Goal: Task Accomplishment & Management: Use online tool/utility

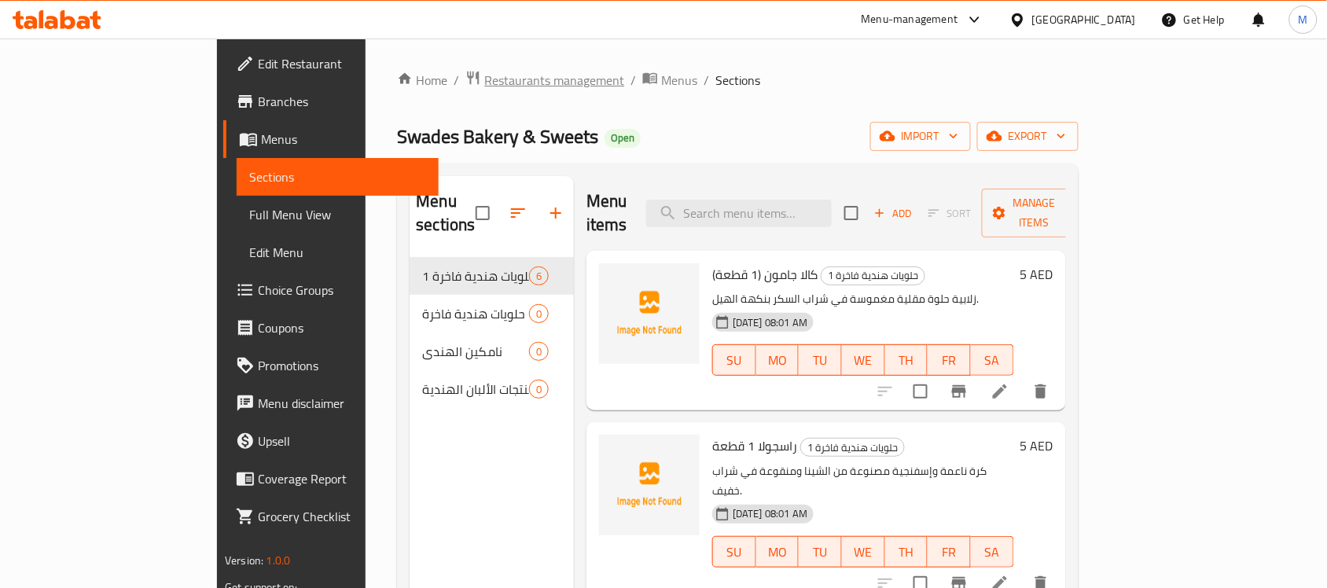
click at [484, 75] on span "Restaurants management" at bounding box center [554, 80] width 140 height 19
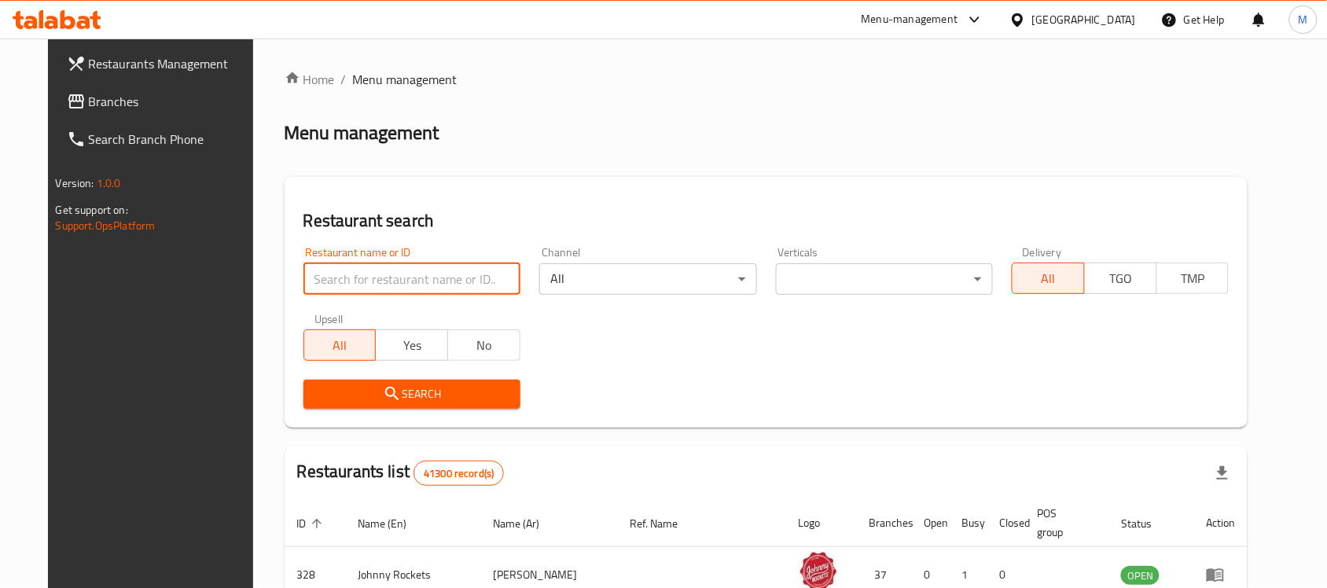
click at [350, 281] on input "search" at bounding box center [411, 278] width 217 height 31
paste input "CASROD RESTAURANT"
type input "CASROD RESTAURANT"
click button "Search" at bounding box center [411, 394] width 217 height 29
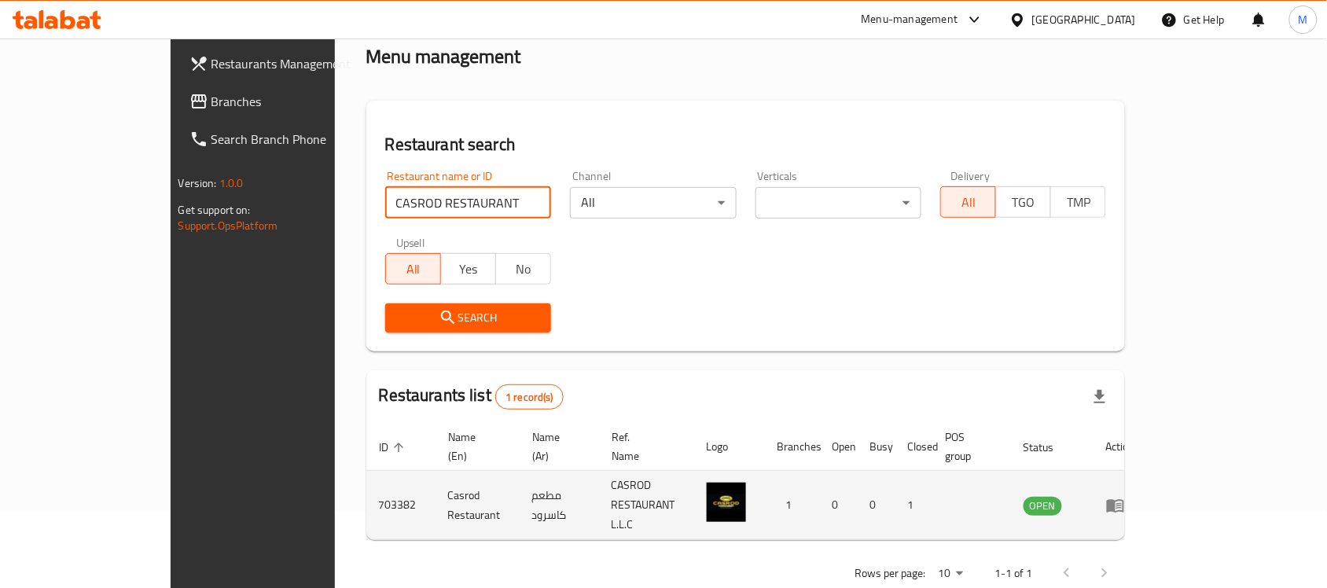
scroll to position [83, 0]
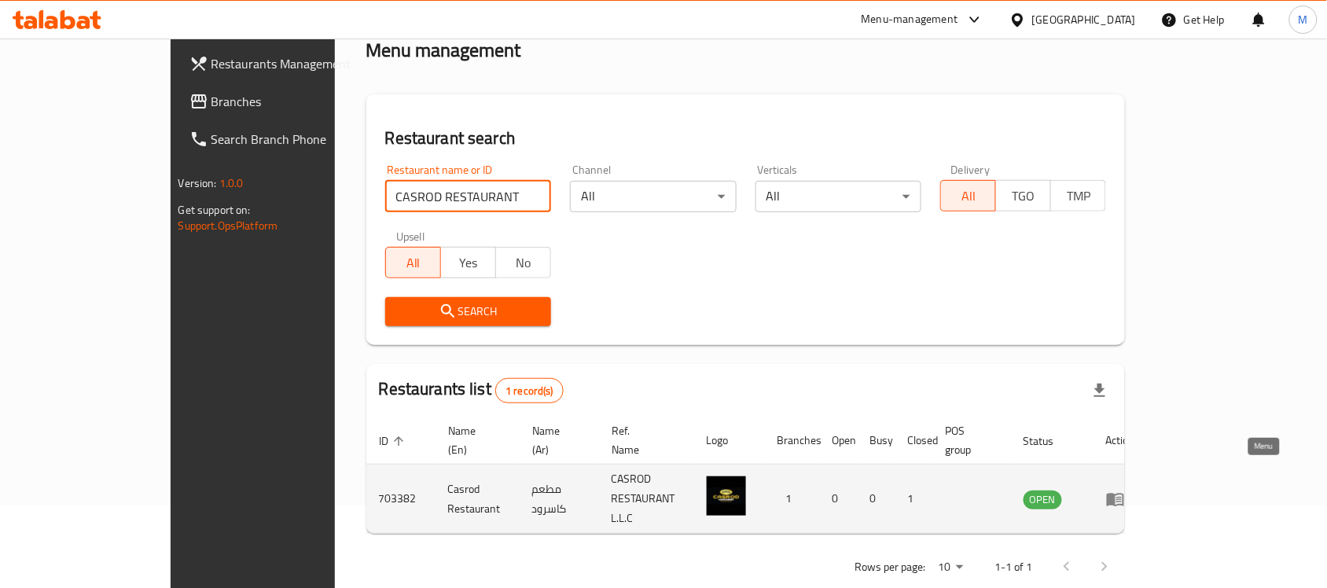
click at [1125, 490] on icon "enhanced table" at bounding box center [1115, 499] width 19 height 19
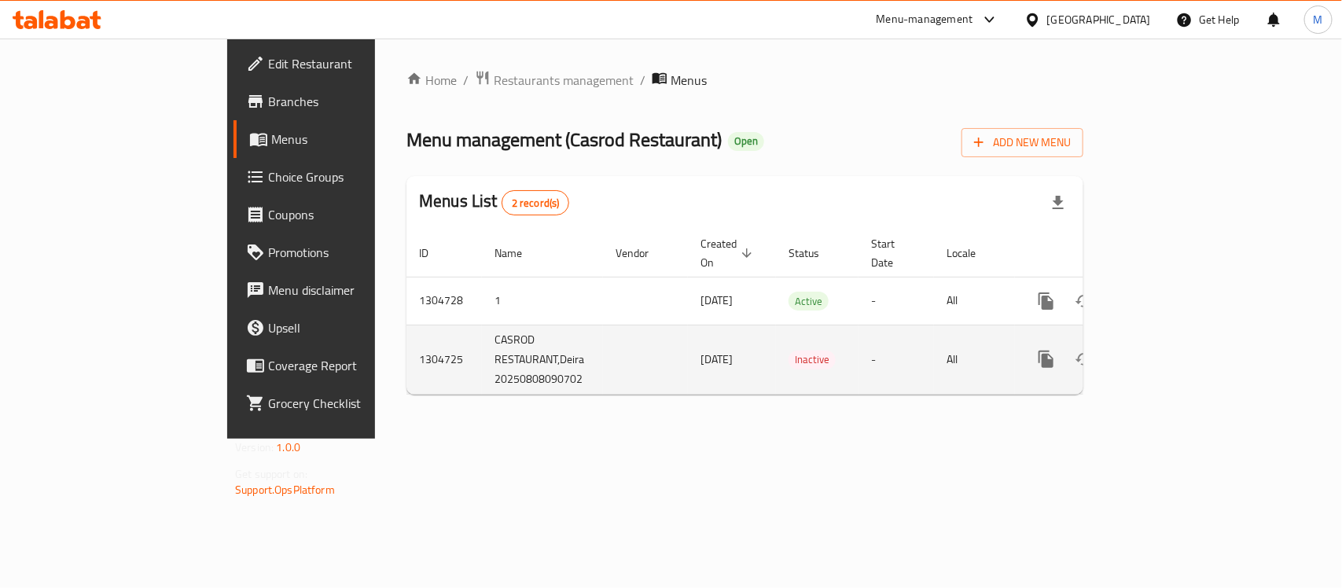
click at [1166, 352] on icon "enhanced table" at bounding box center [1159, 359] width 14 height 14
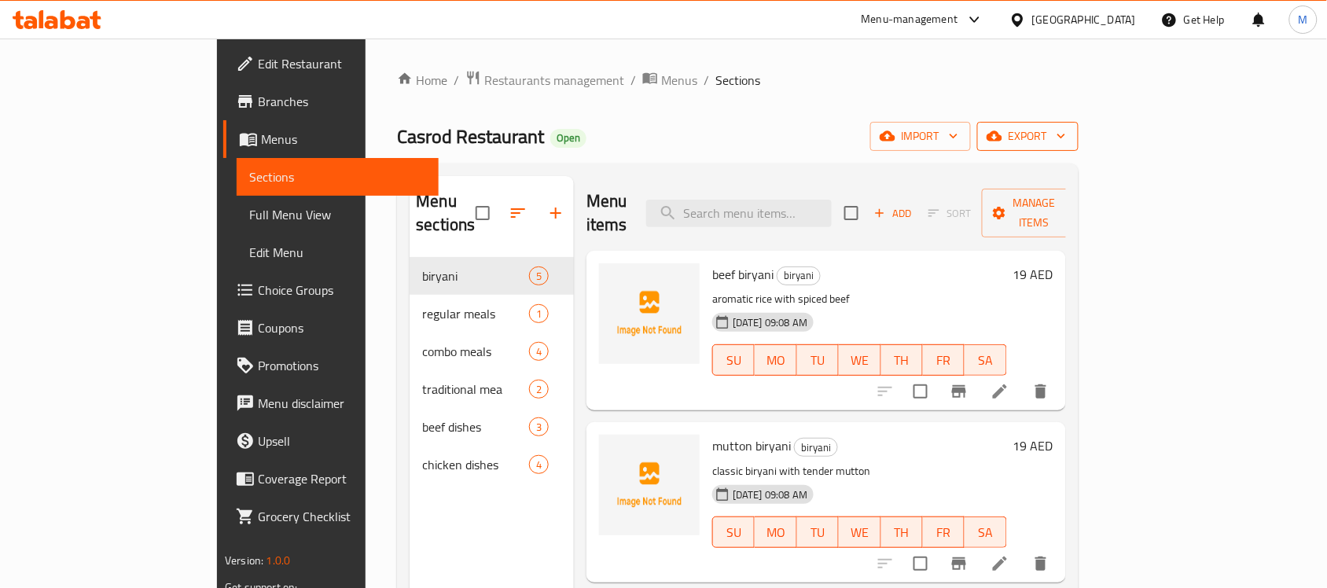
click at [1066, 130] on span "export" at bounding box center [1028, 137] width 76 height 20
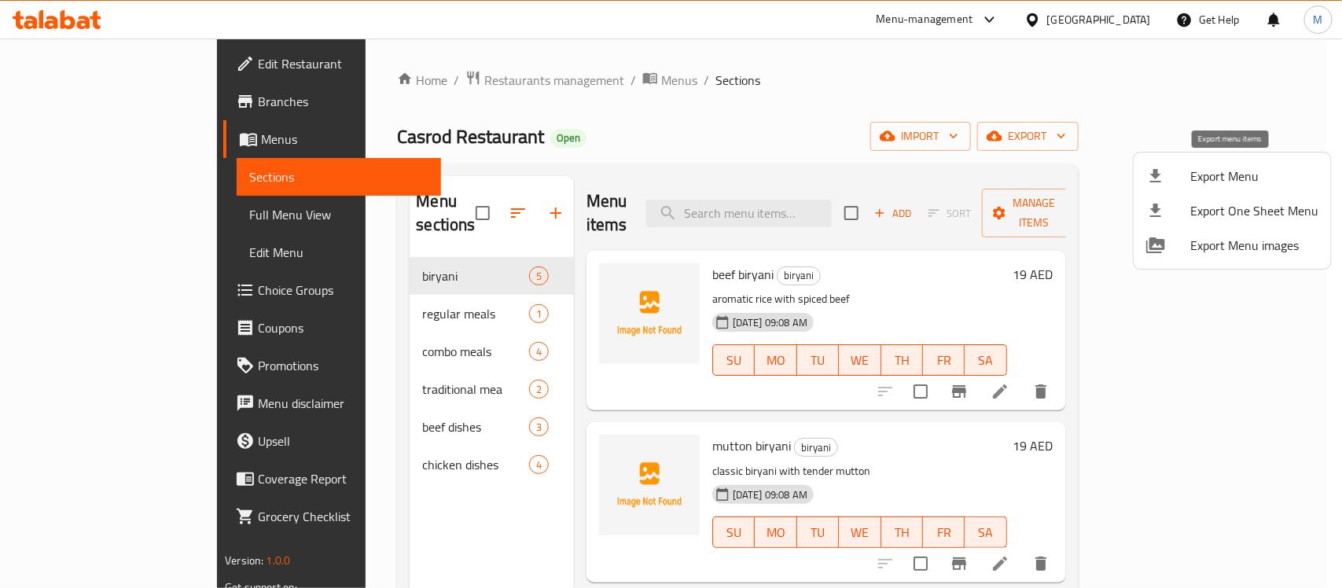
click at [1247, 174] on span "Export Menu" at bounding box center [1254, 176] width 128 height 19
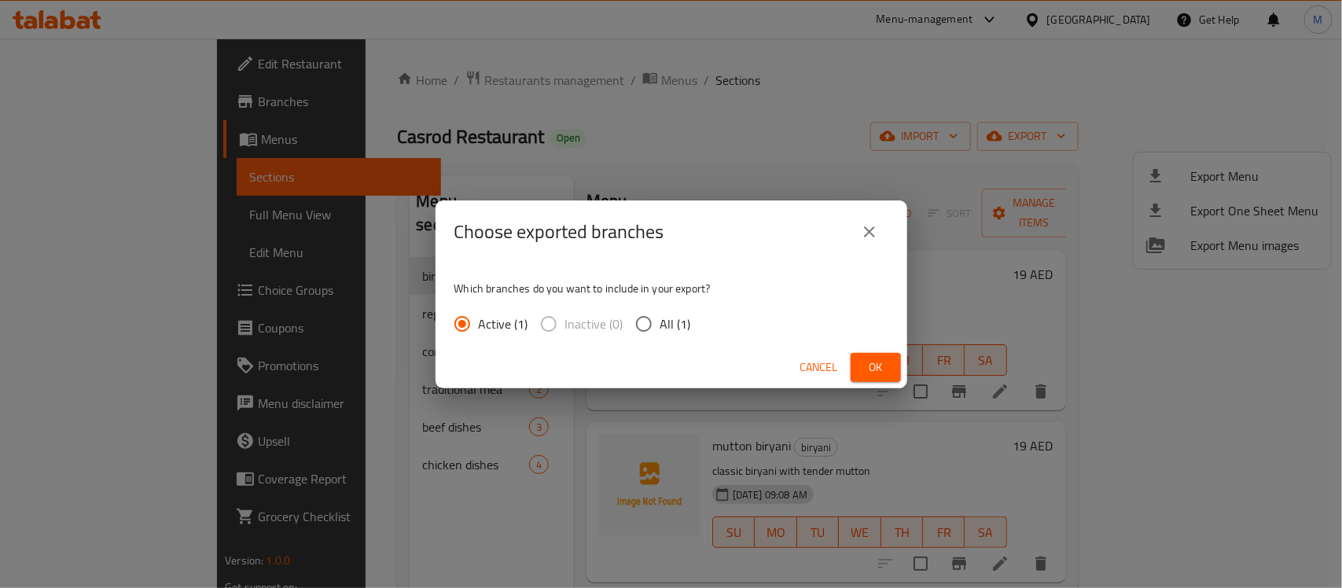
click at [667, 324] on span "All (1)" at bounding box center [675, 323] width 31 height 19
click at [660, 324] on input "All (1)" at bounding box center [643, 323] width 33 height 33
radio input "true"
click at [873, 367] on span "Ok" at bounding box center [875, 368] width 25 height 20
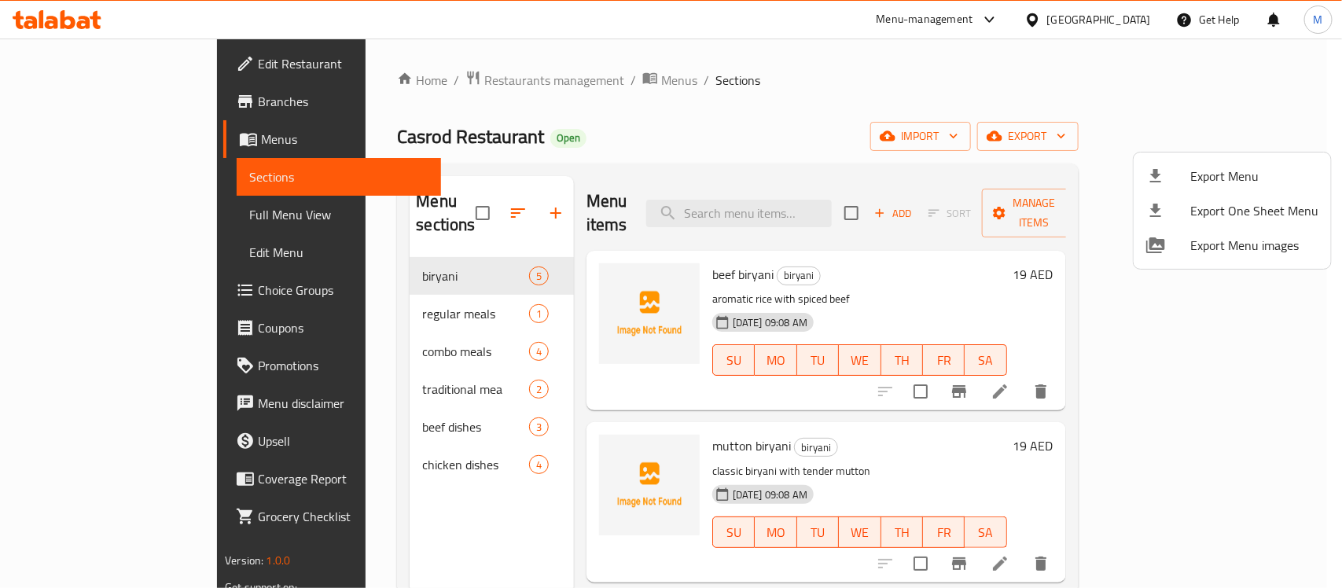
click at [696, 108] on div at bounding box center [671, 294] width 1342 height 588
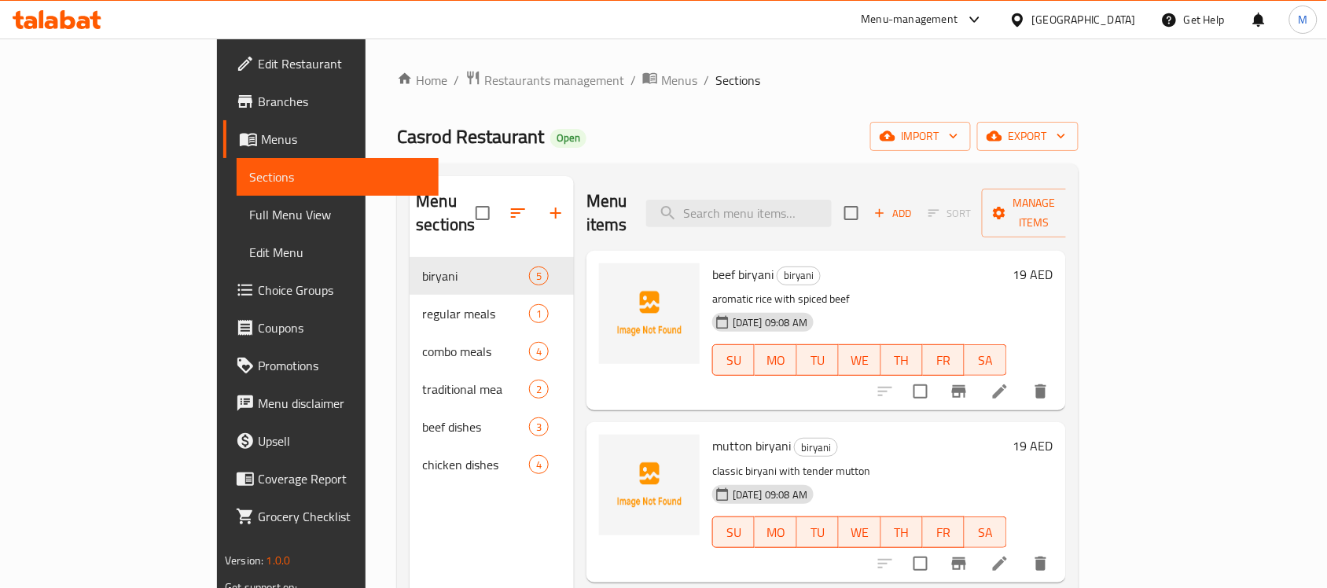
click at [249, 218] on span "Full Menu View" at bounding box center [337, 214] width 177 height 19
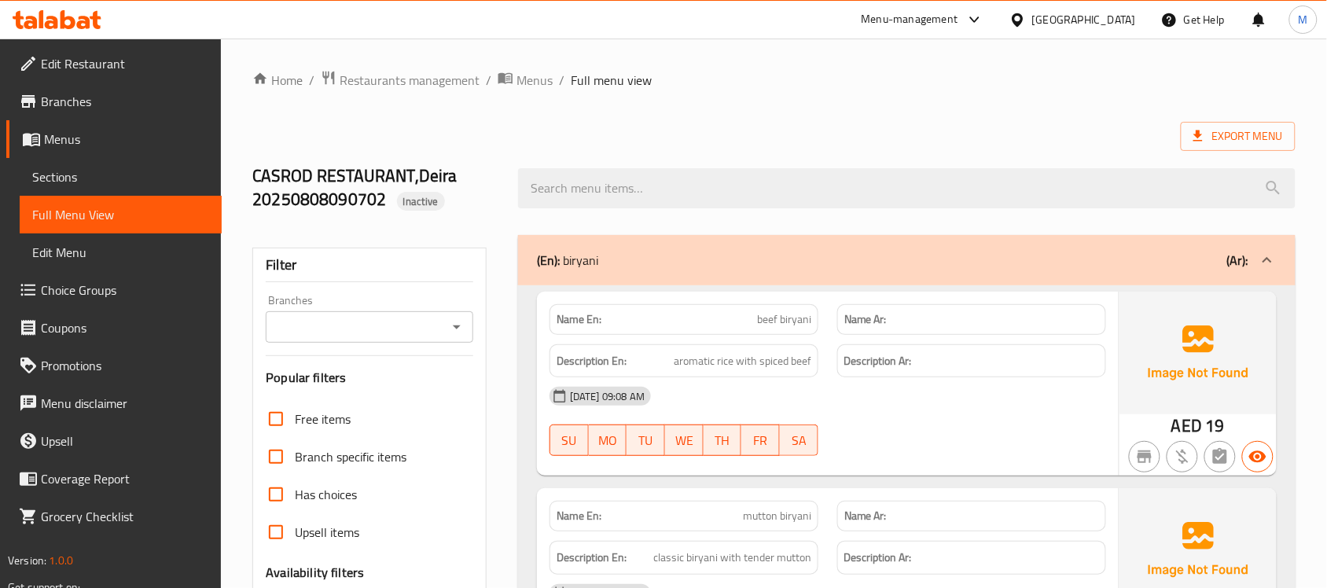
click at [112, 173] on span "Sections" at bounding box center [120, 176] width 177 height 19
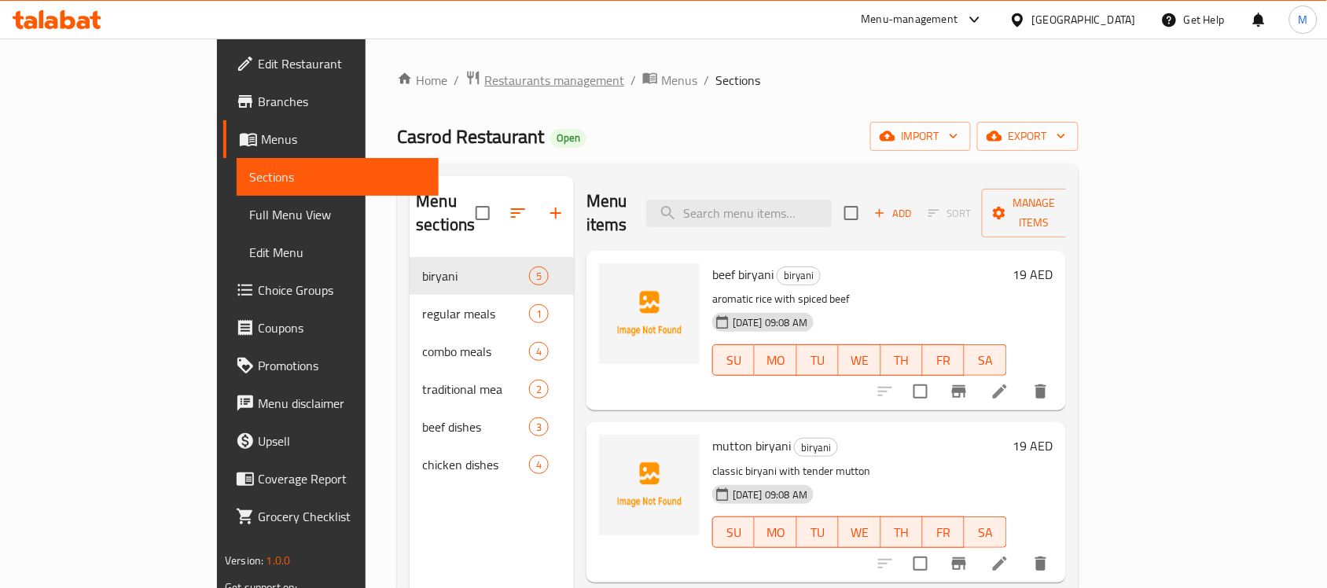
click at [484, 71] on span "Restaurants management" at bounding box center [554, 80] width 140 height 19
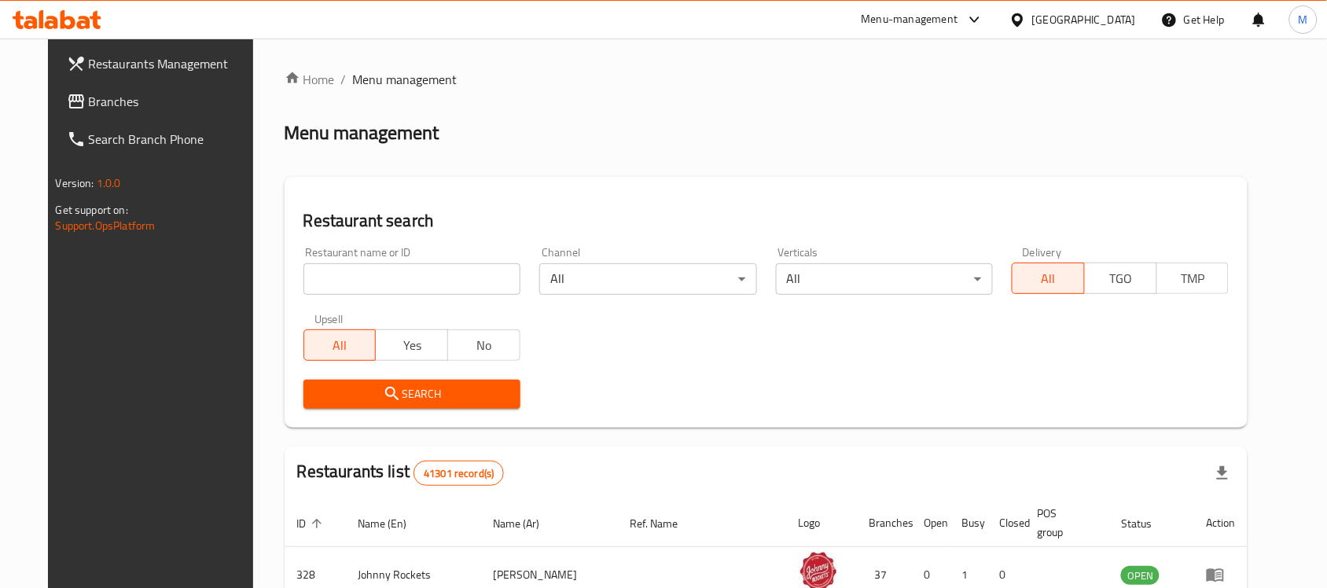
drag, startPoint x: 373, startPoint y: 277, endPoint x: 360, endPoint y: 276, distance: 13.5
click at [373, 277] on input "search" at bounding box center [411, 278] width 217 height 31
paste input "Dragon Bite"
type input "Dragon Bite"
click button "Search" at bounding box center [411, 394] width 217 height 29
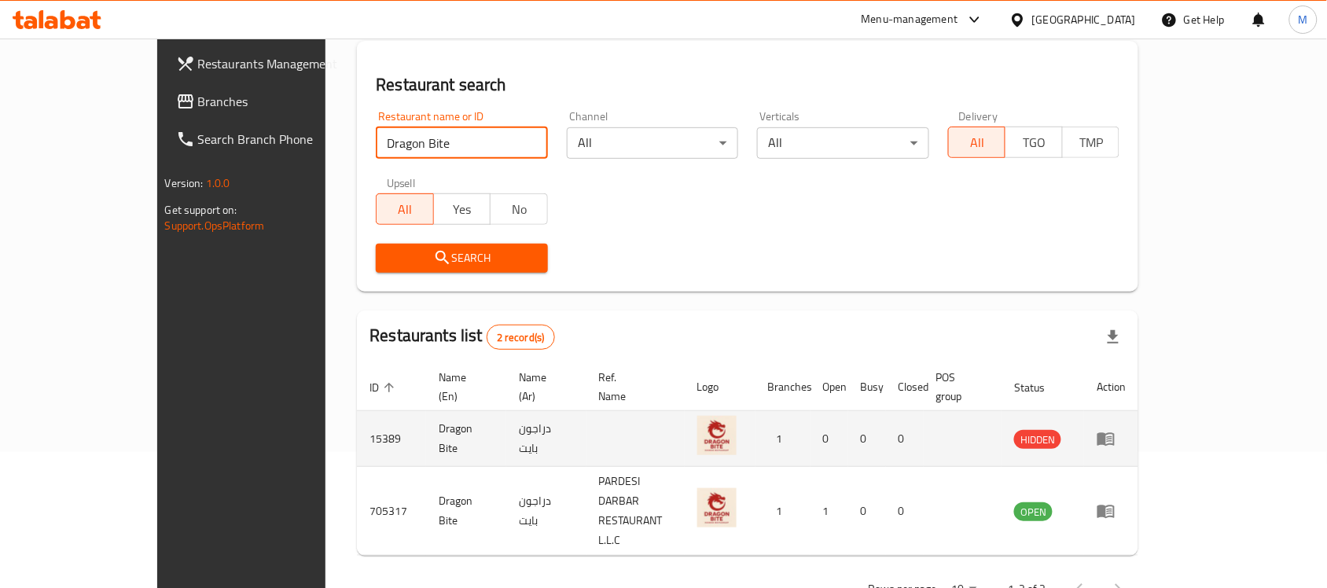
scroll to position [138, 0]
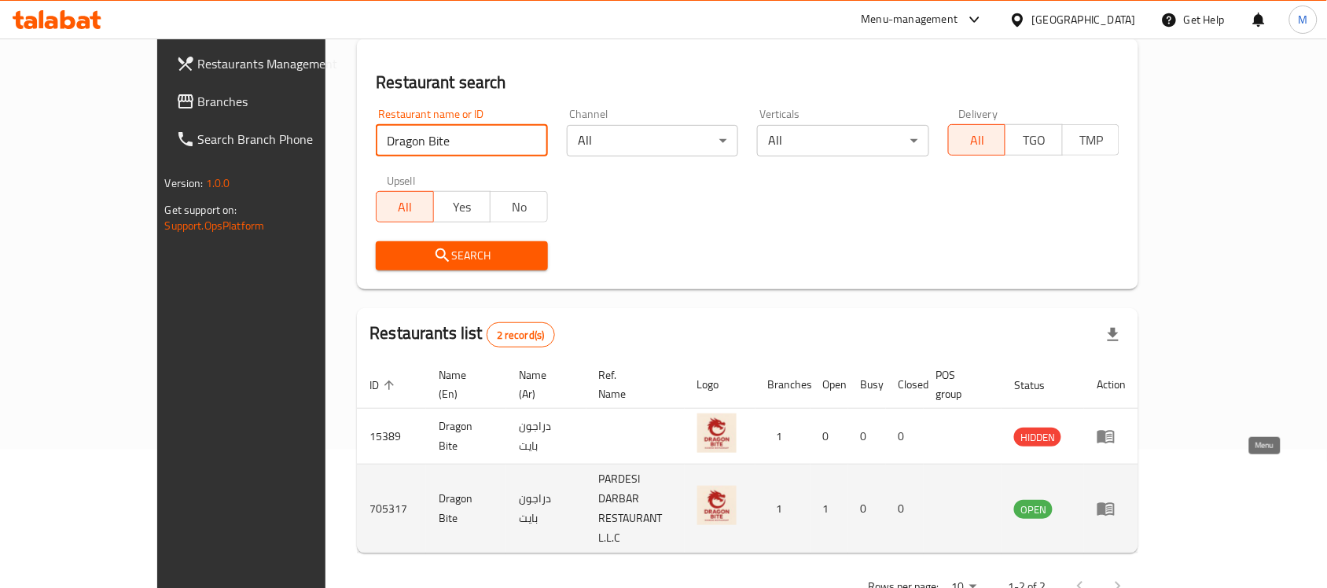
click at [1115, 503] on icon "enhanced table" at bounding box center [1105, 509] width 17 height 13
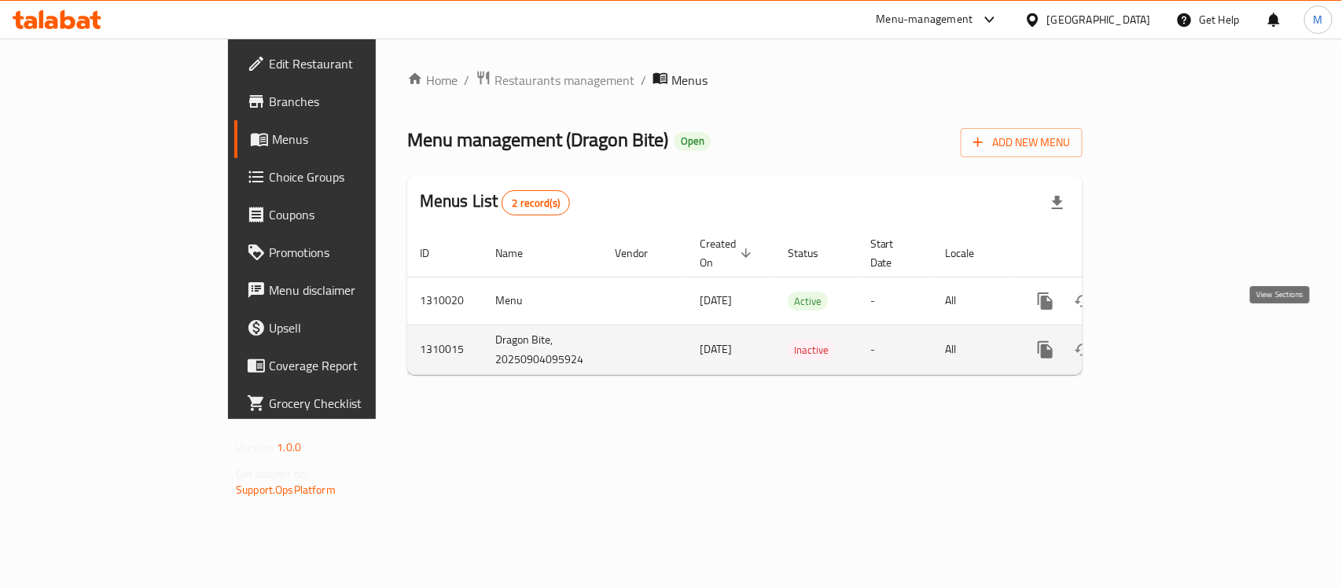
click at [1168, 340] on icon "enhanced table" at bounding box center [1158, 349] width 19 height 19
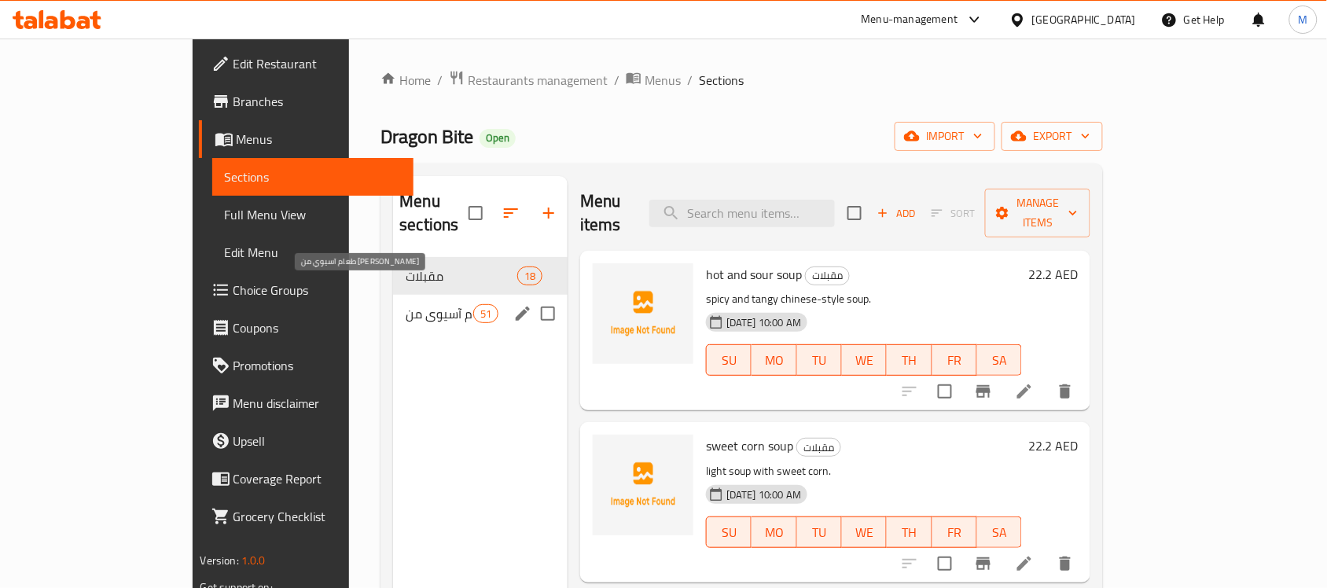
click at [406, 304] on span "طعام آسيوي من [PERSON_NAME]" at bounding box center [439, 313] width 67 height 19
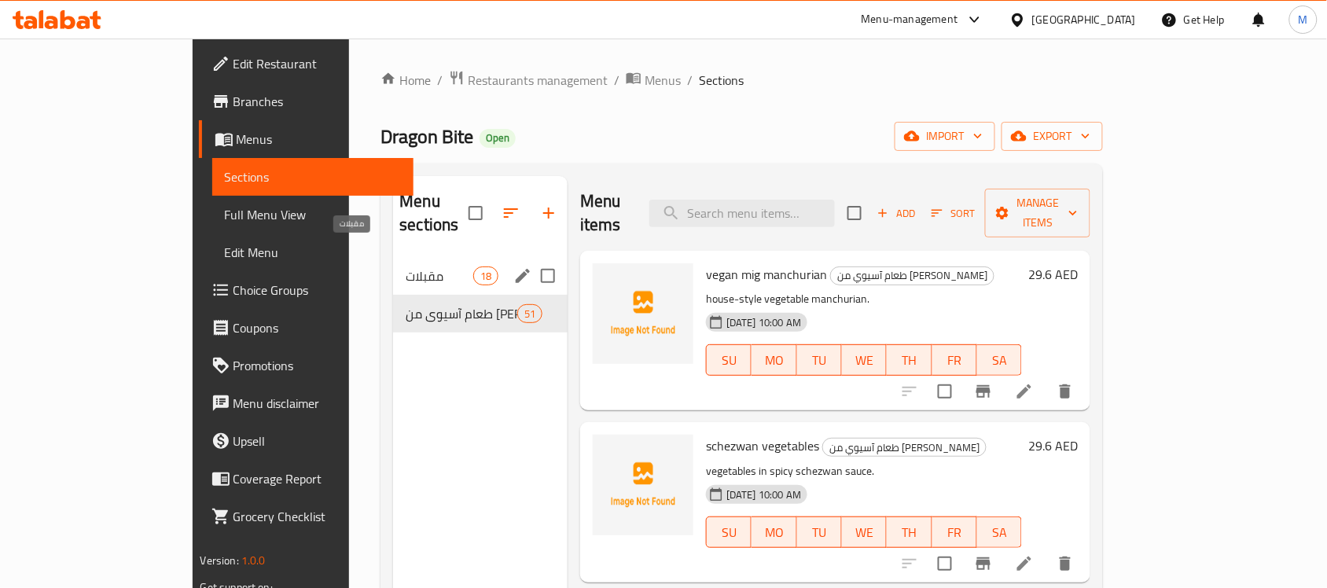
click at [406, 266] on span "مقبلات" at bounding box center [439, 275] width 67 height 19
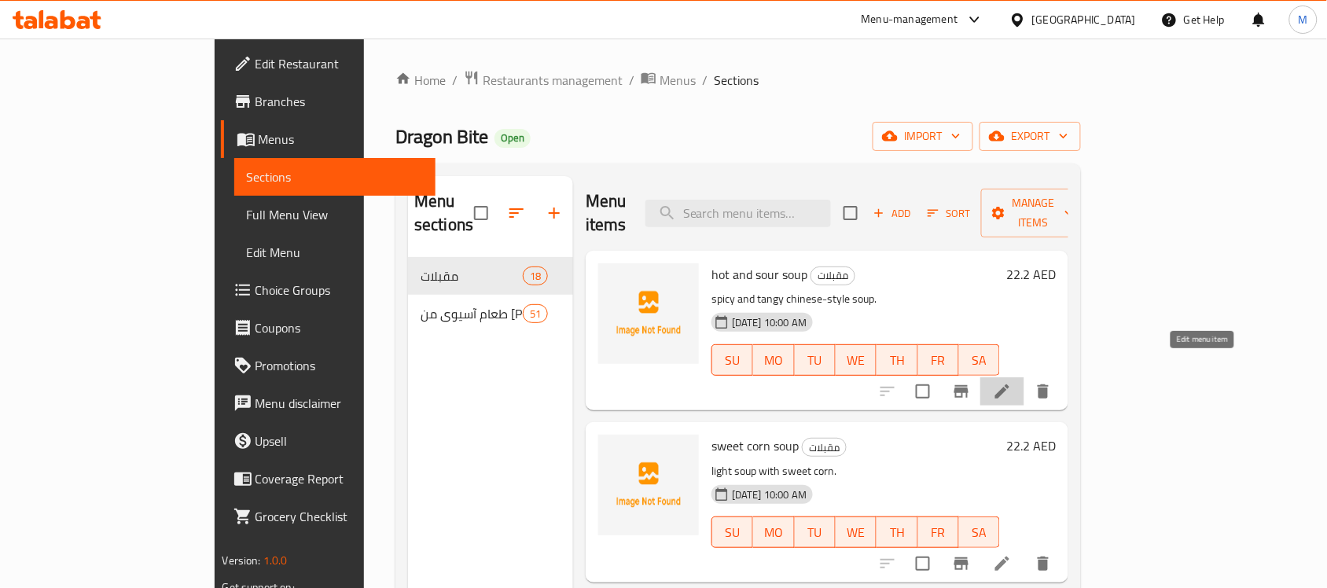
click at [1012, 382] on icon at bounding box center [1002, 391] width 19 height 19
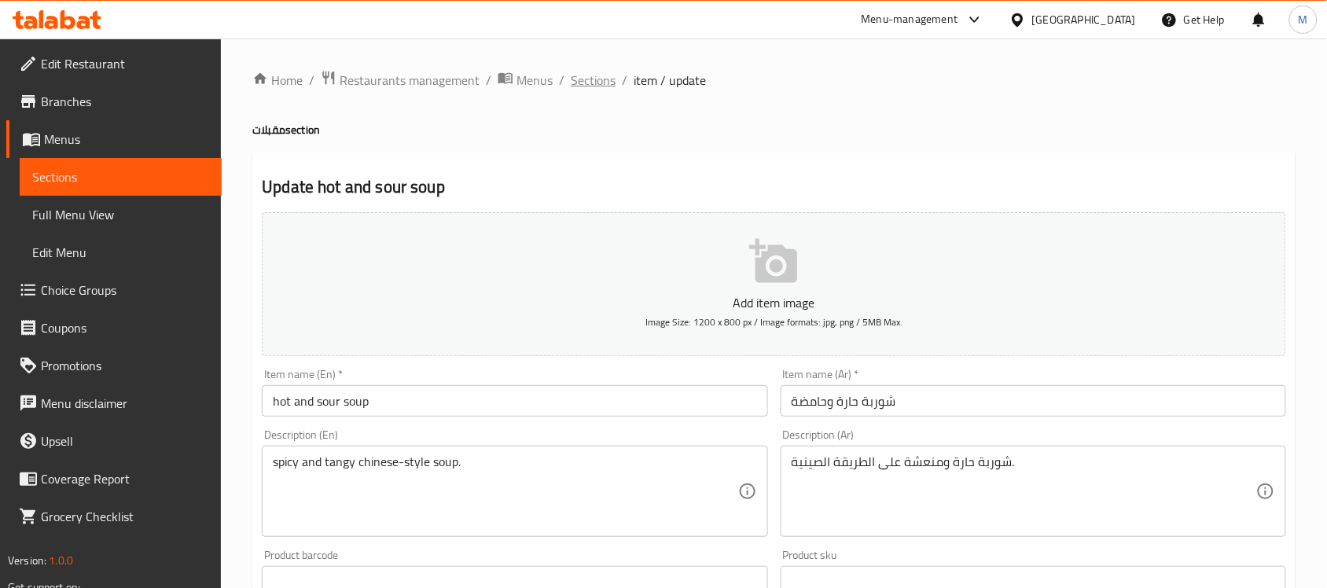
click at [597, 80] on span "Sections" at bounding box center [593, 80] width 45 height 19
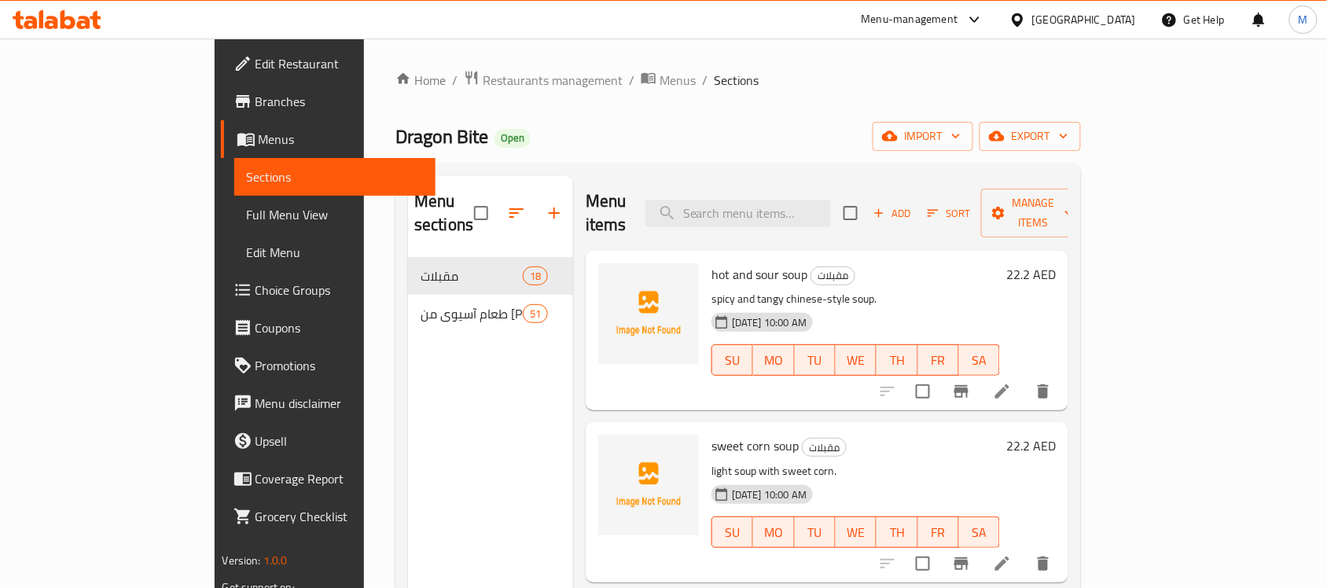
click at [767, 103] on div "Home / Restaurants management / Menus / Sections Dragon Bite Open import export…" at bounding box center [737, 423] width 685 height 707
click at [483, 73] on span "Restaurants management" at bounding box center [553, 80] width 140 height 19
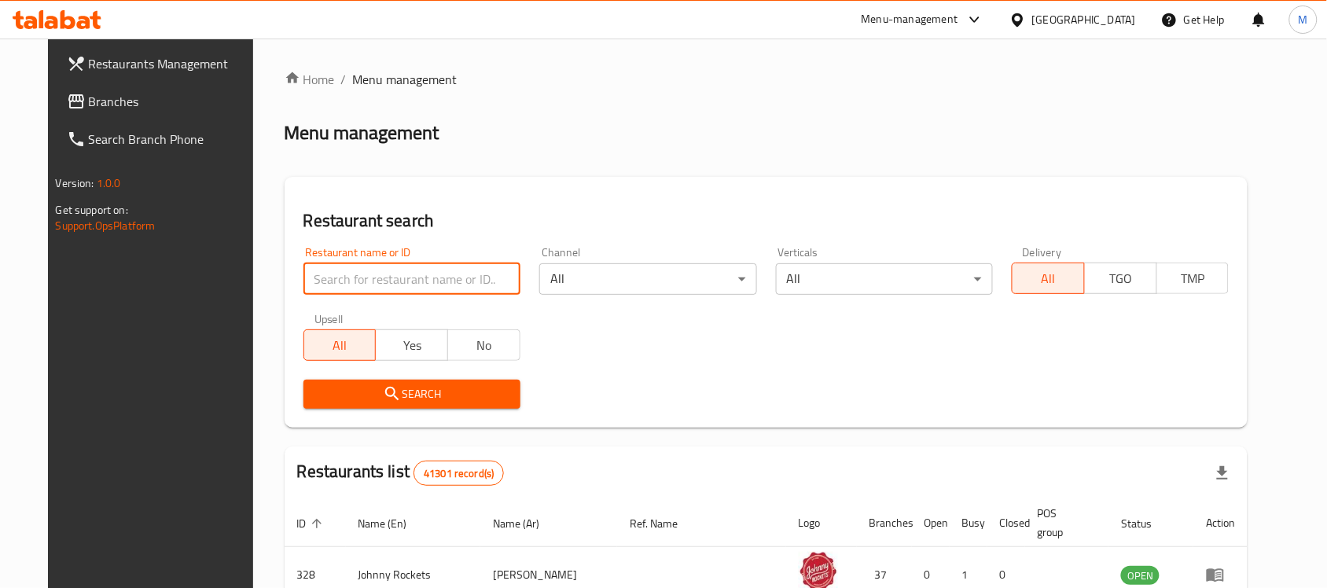
click at [343, 279] on input "search" at bounding box center [411, 278] width 217 height 31
paste input "Lesperto"
type input "Lesperto"
click button "Search" at bounding box center [411, 394] width 217 height 29
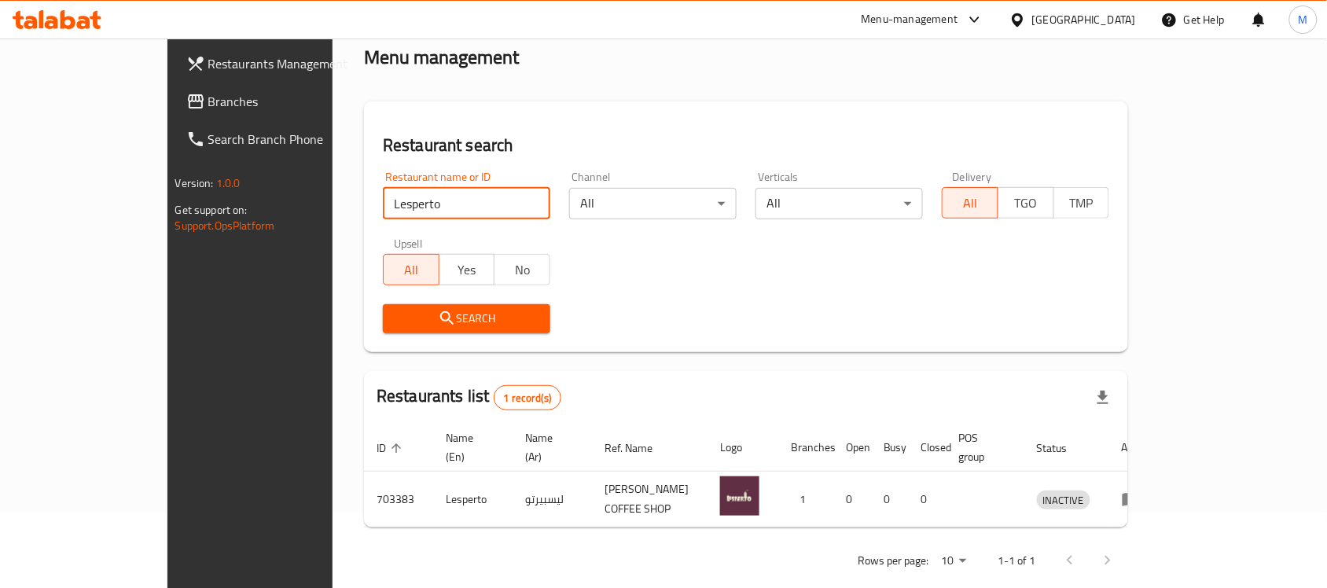
scroll to position [83, 0]
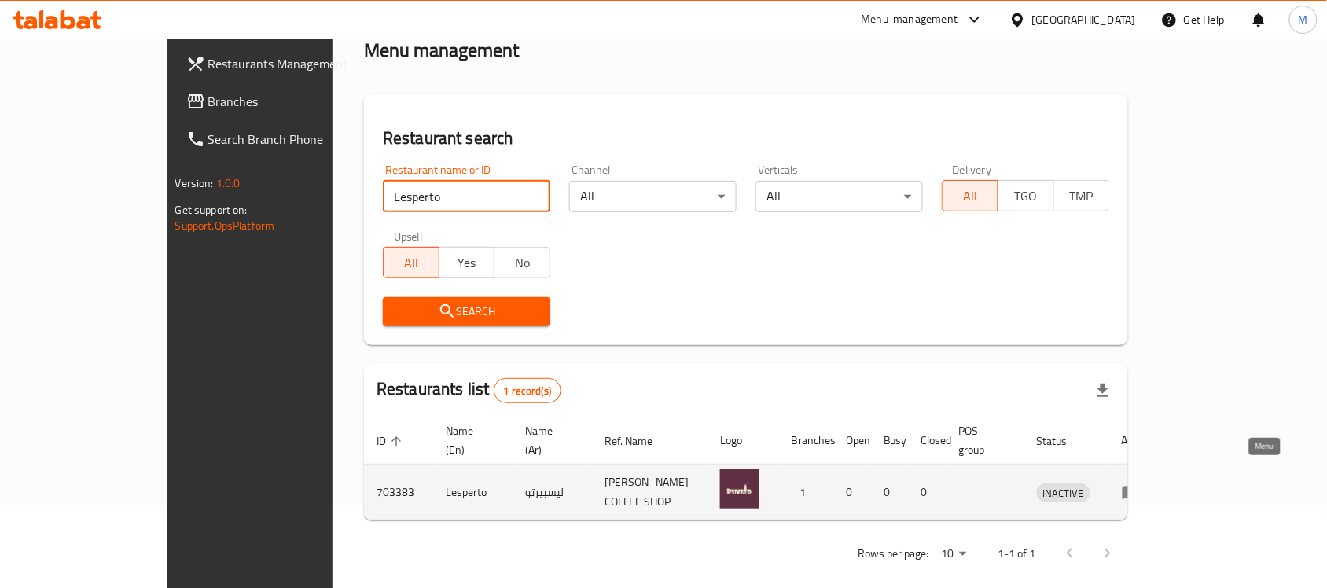
click at [1140, 483] on icon "enhanced table" at bounding box center [1131, 492] width 19 height 19
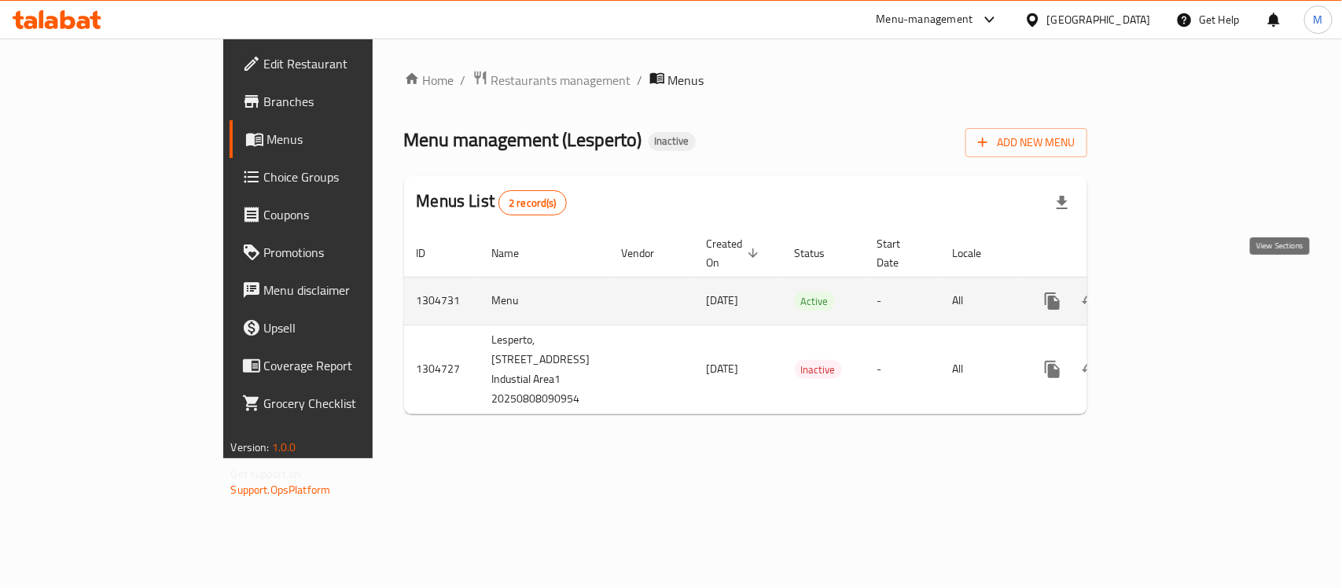
click at [1175, 292] on icon "enhanced table" at bounding box center [1165, 301] width 19 height 19
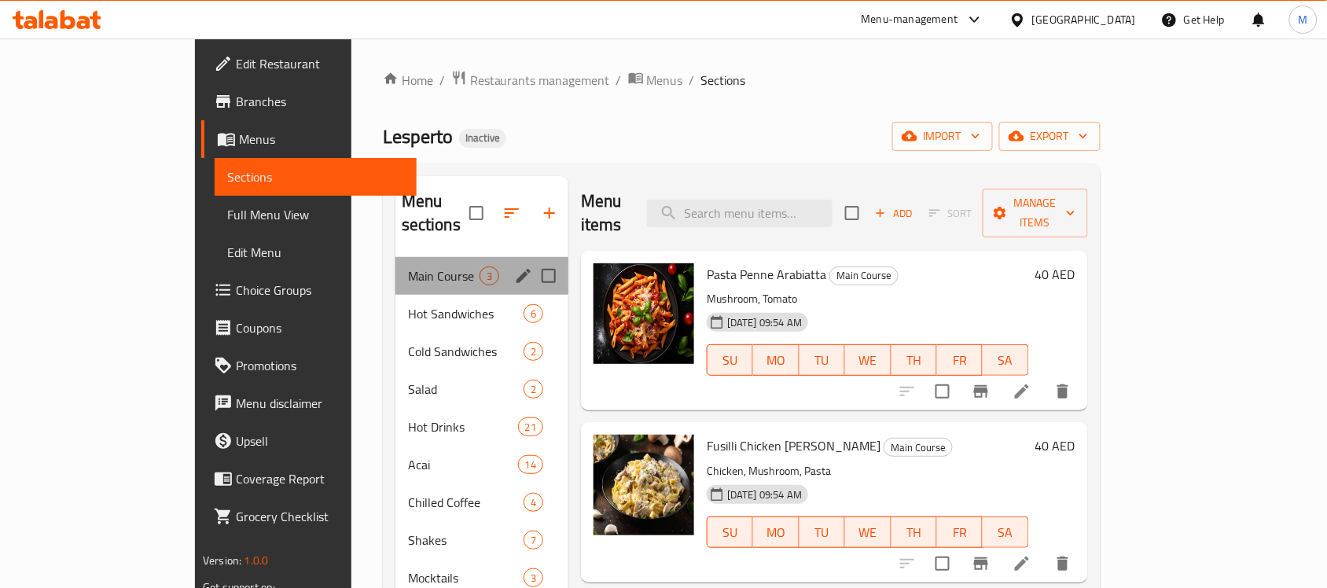
click at [395, 257] on div "Main Course 3" at bounding box center [481, 276] width 173 height 38
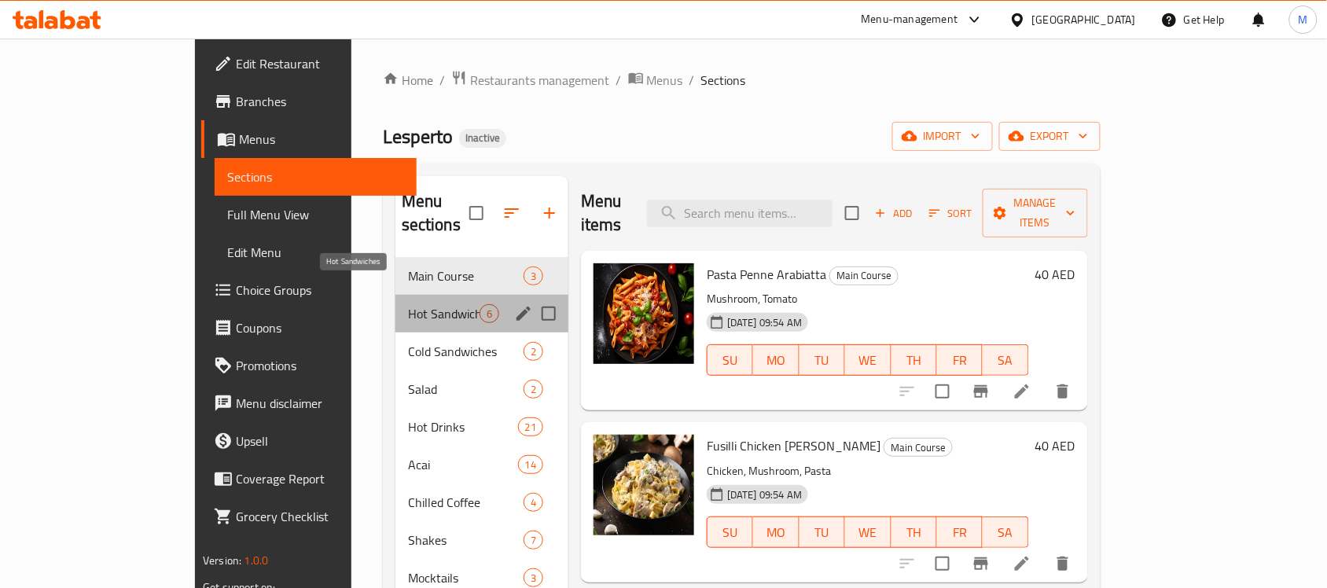
click at [408, 304] on span "Hot Sandwiches" at bounding box center [444, 313] width 72 height 19
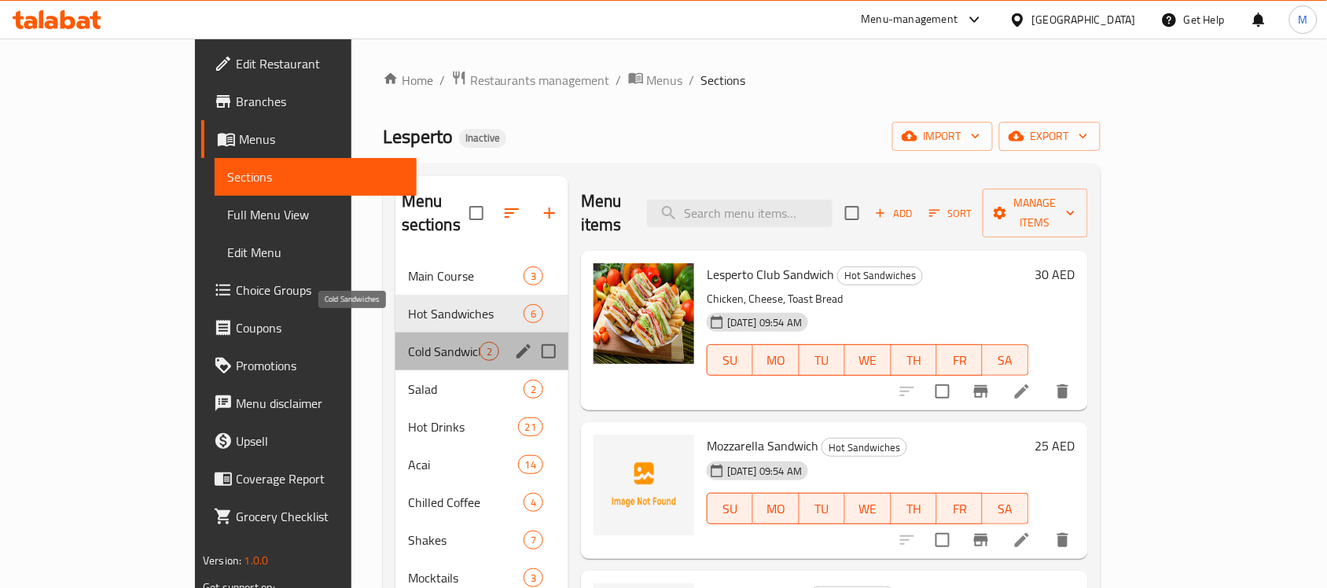
click at [408, 342] on span "Cold Sandwiches" at bounding box center [444, 351] width 72 height 19
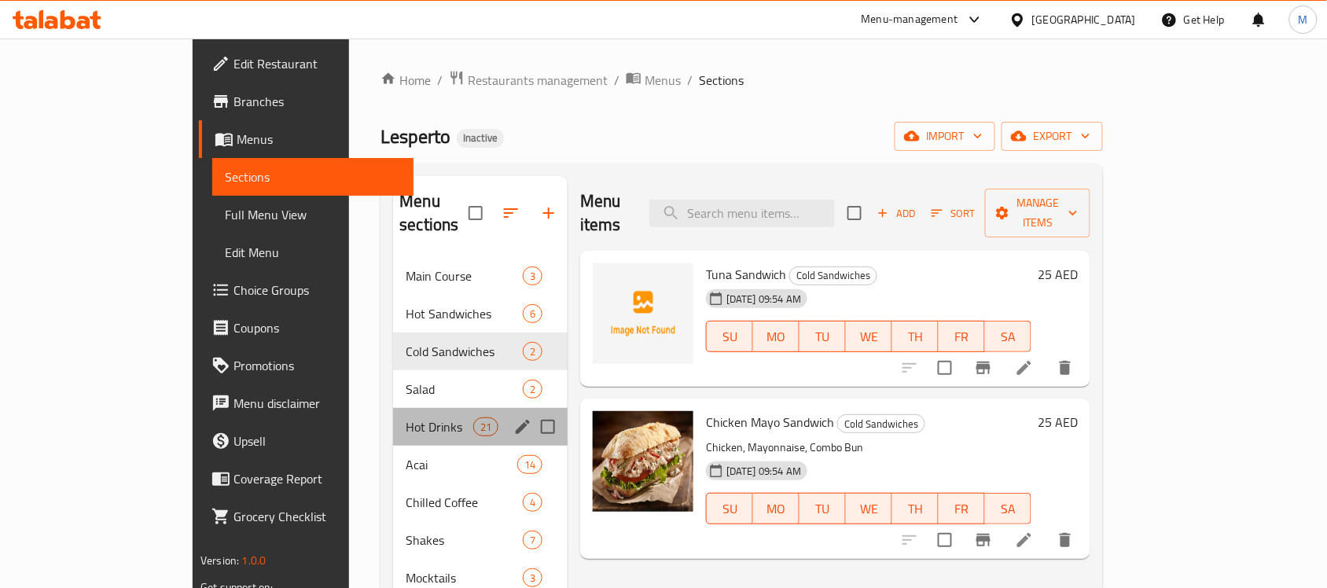
click at [393, 408] on div "Hot Drinks 21" at bounding box center [480, 427] width 174 height 38
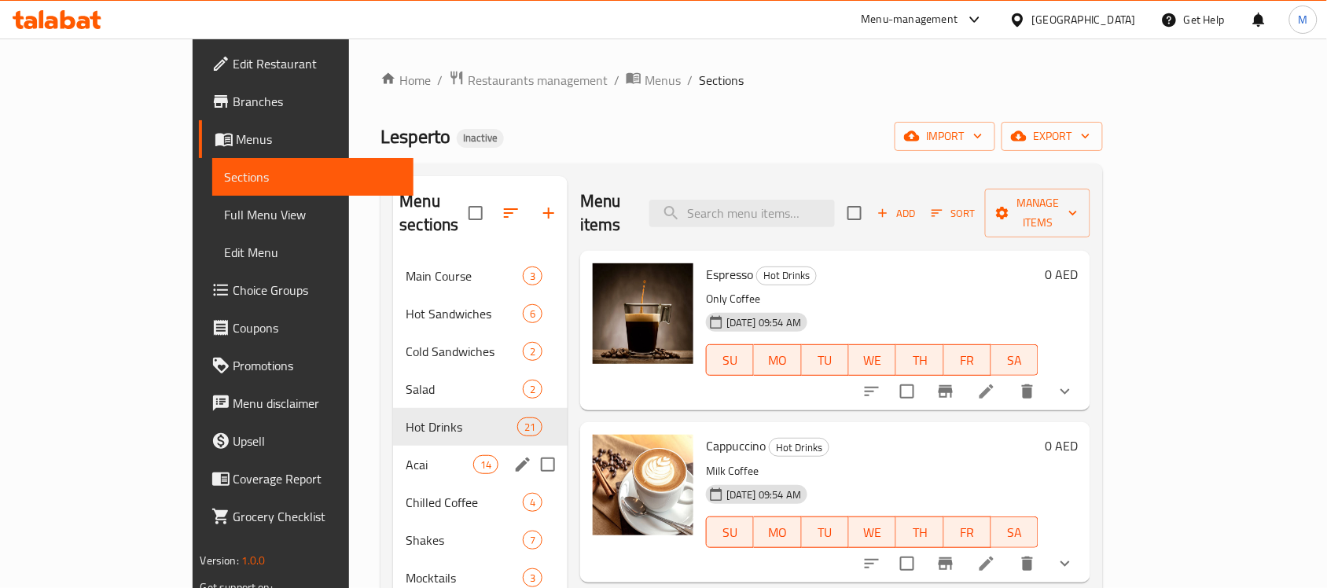
click at [406, 455] on span "Acai" at bounding box center [439, 464] width 67 height 19
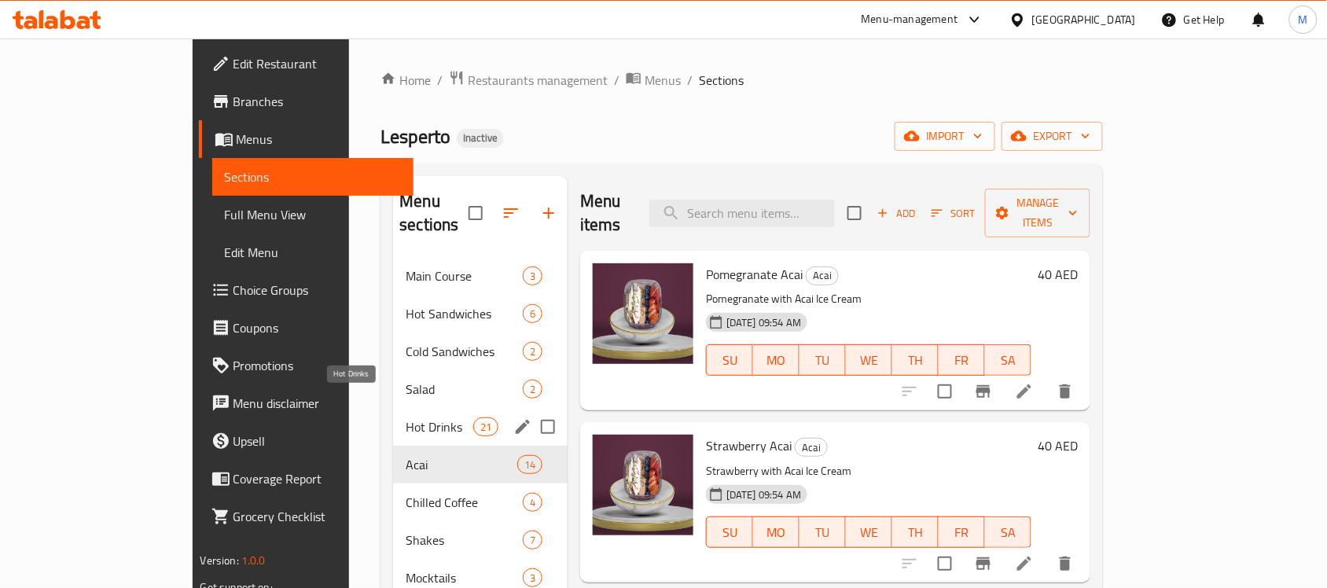
click at [406, 417] on span "Hot Drinks" at bounding box center [439, 426] width 67 height 19
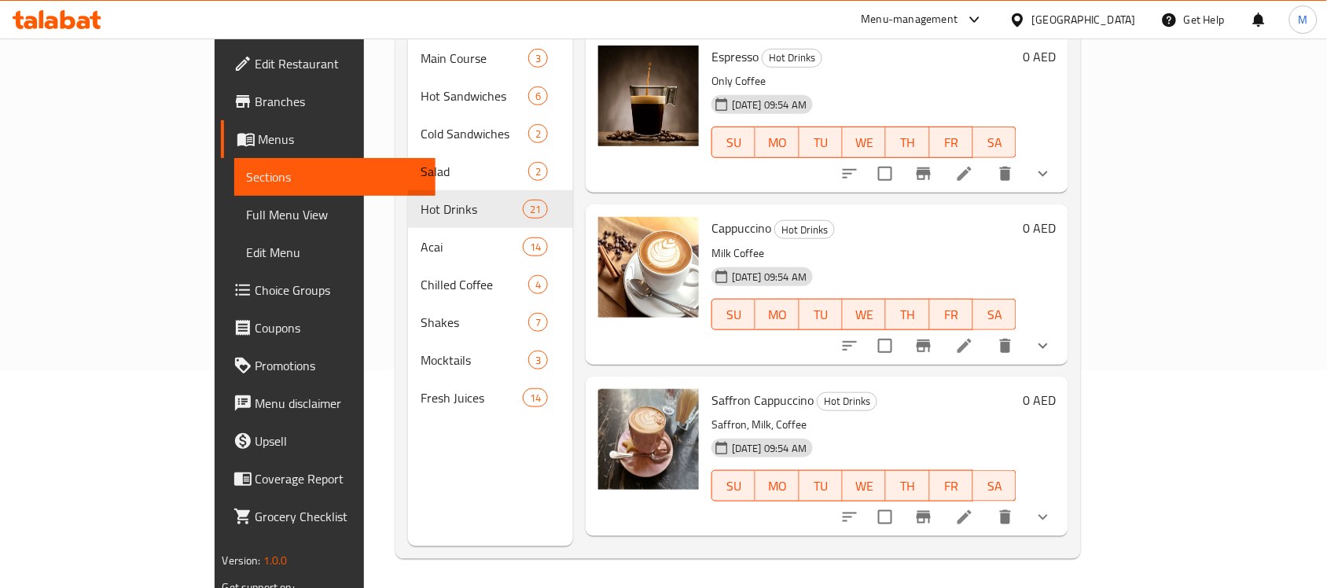
scroll to position [221, 0]
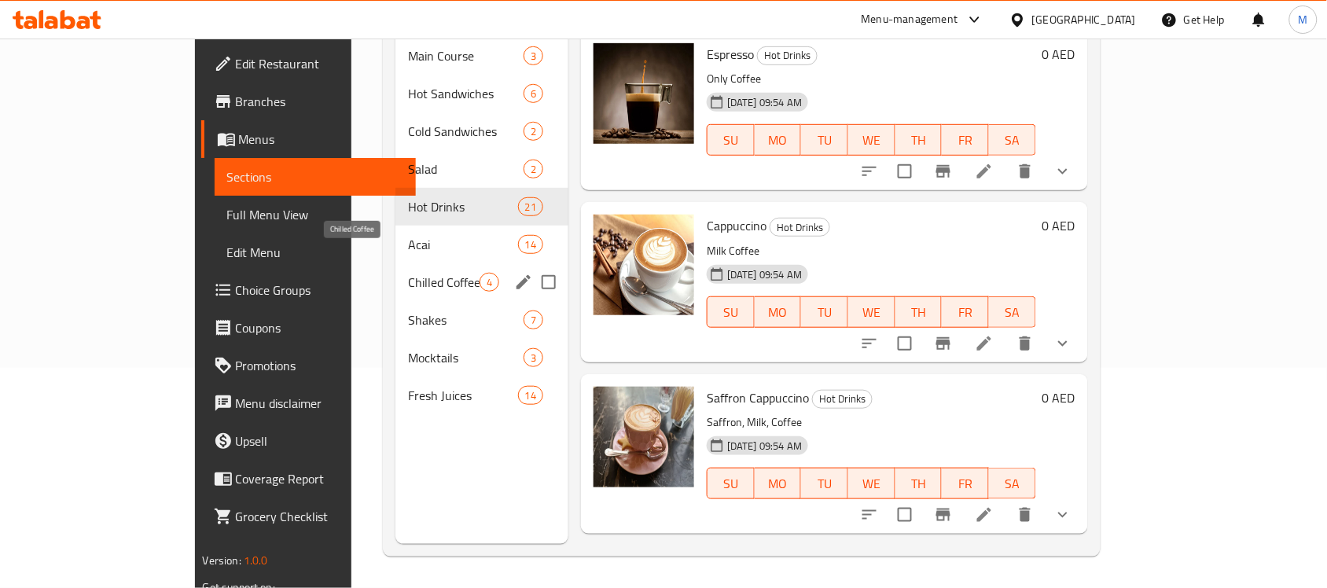
click at [408, 273] on span "Chilled Coffee" at bounding box center [444, 282] width 72 height 19
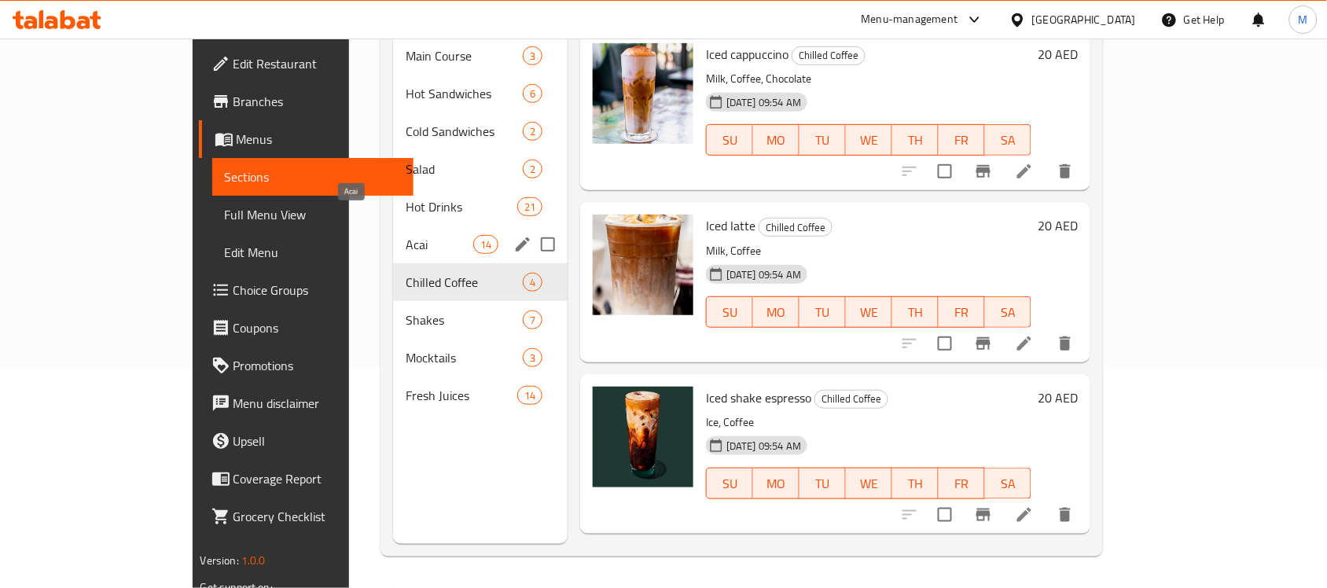
click at [406, 235] on span "Acai" at bounding box center [439, 244] width 67 height 19
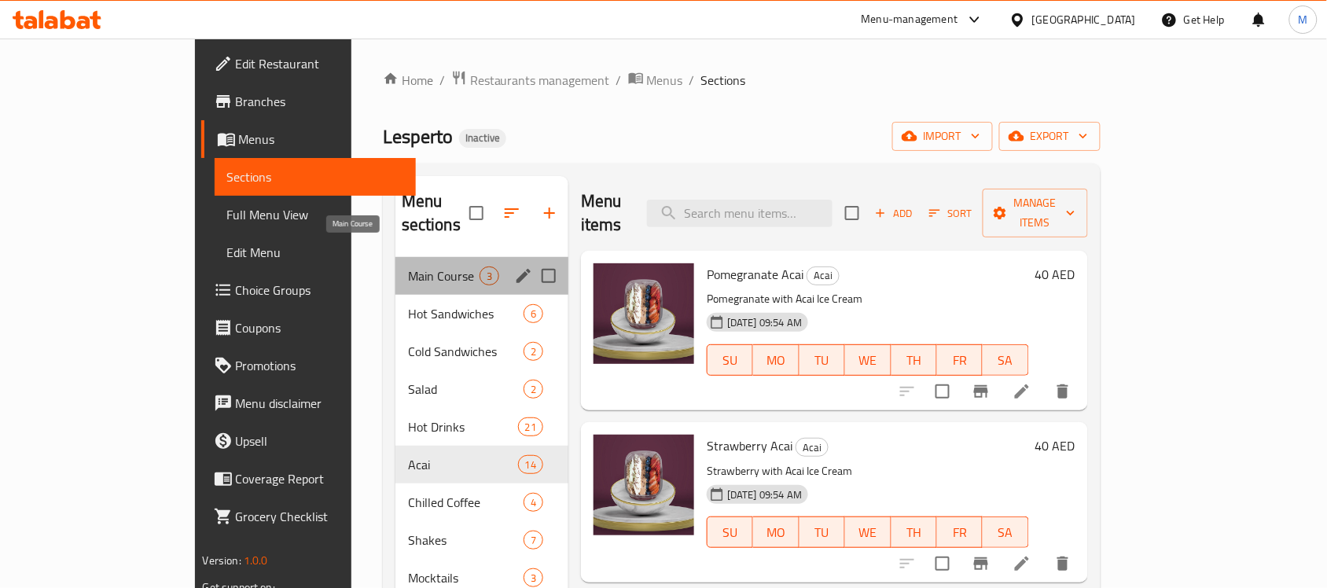
click at [408, 266] on span "Main Course" at bounding box center [444, 275] width 72 height 19
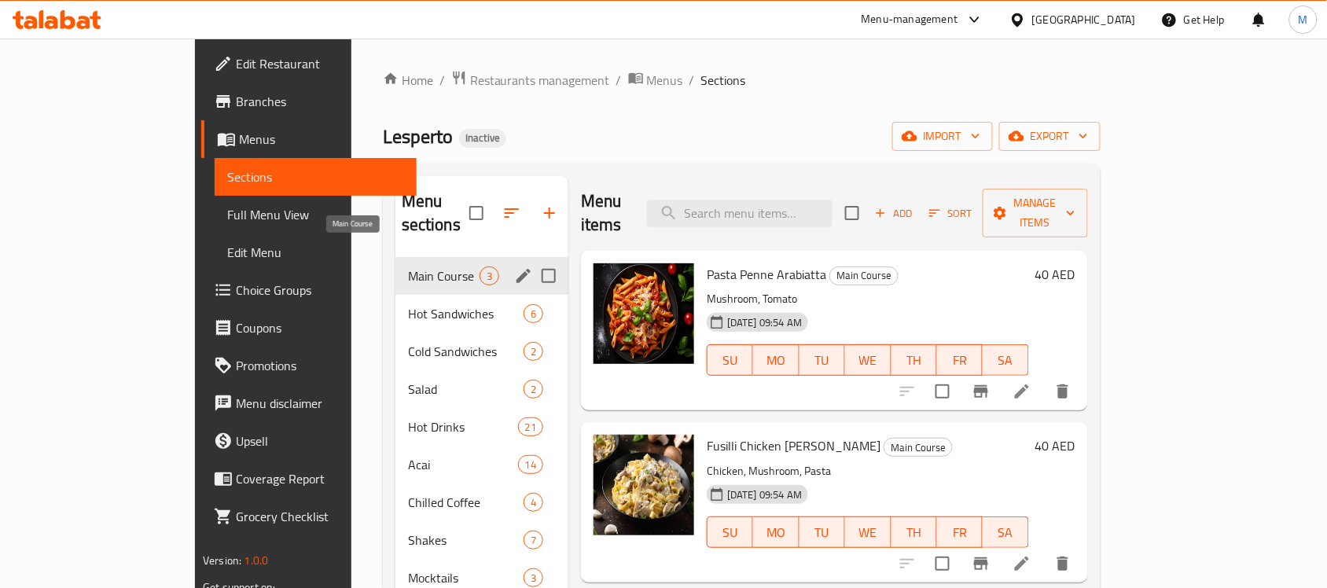
click at [408, 266] on span "Main Course" at bounding box center [444, 275] width 72 height 19
click at [408, 304] on span "Hot Sandwiches" at bounding box center [444, 313] width 72 height 19
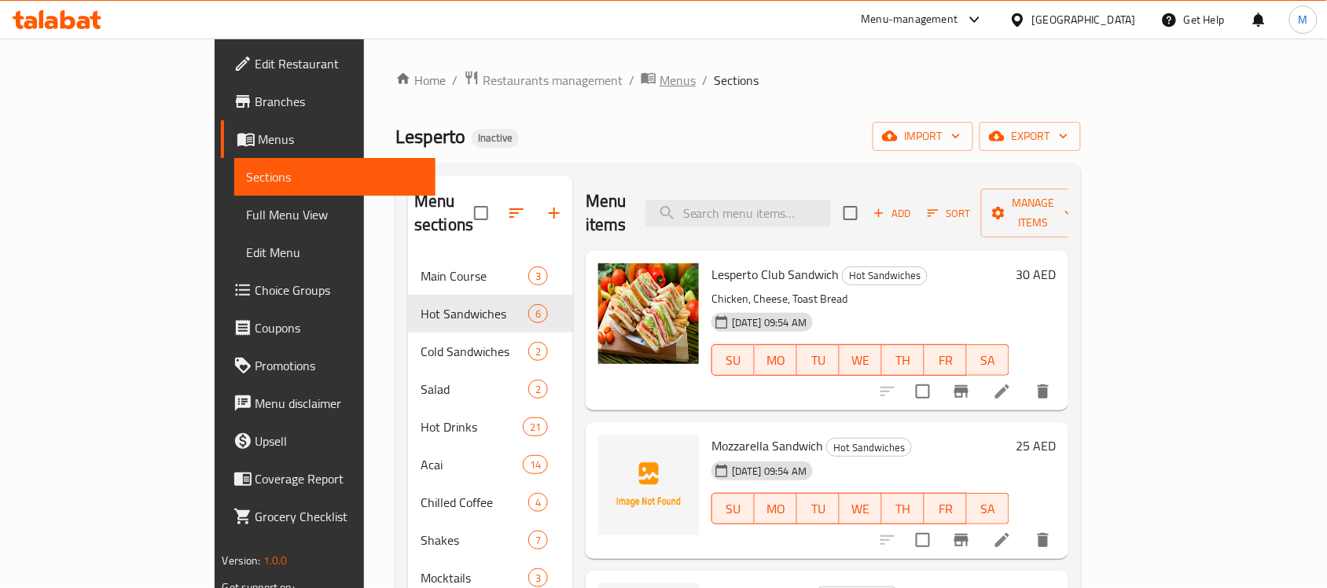
click at [659, 75] on span "Menus" at bounding box center [677, 80] width 36 height 19
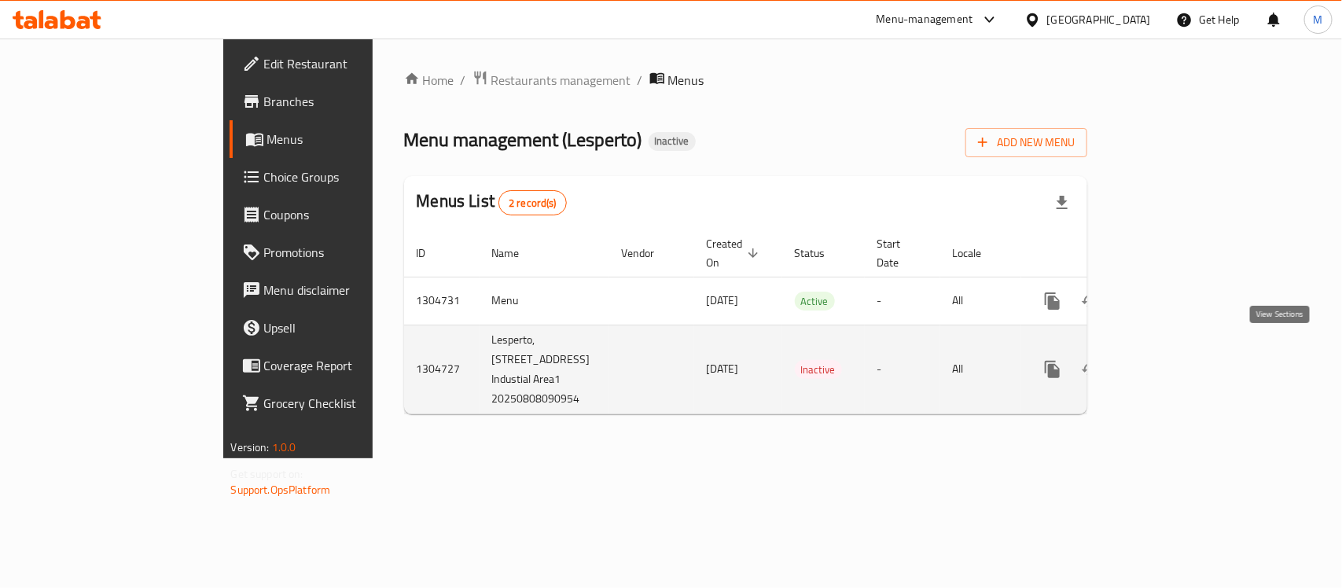
click at [1175, 360] on icon "enhanced table" at bounding box center [1165, 369] width 19 height 19
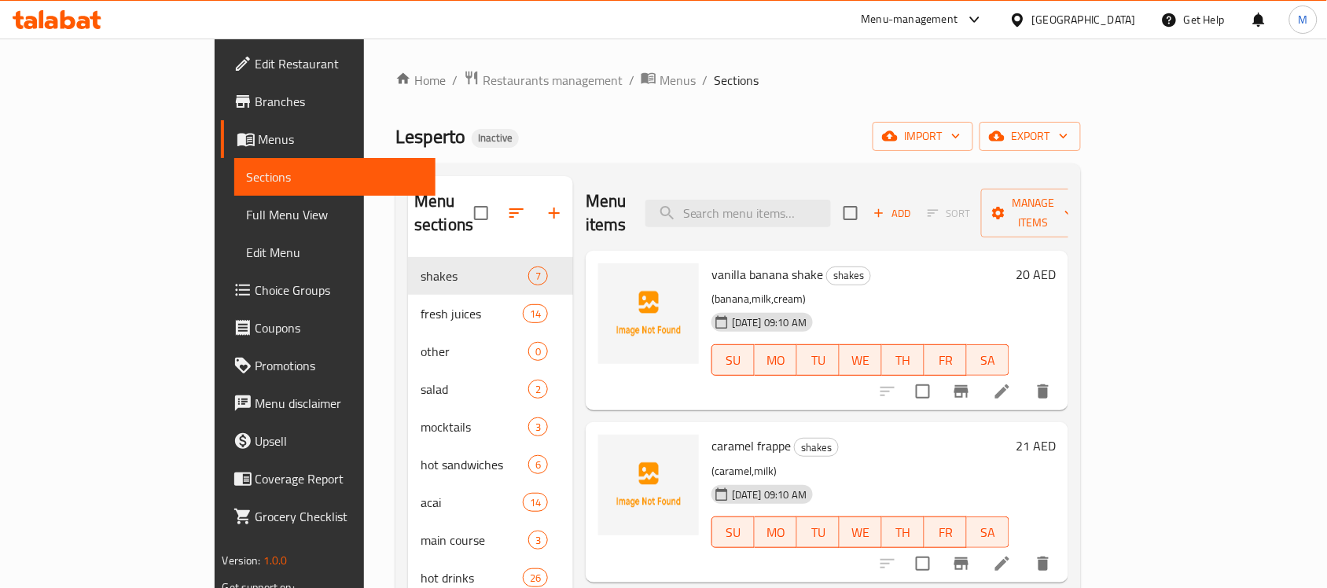
click at [395, 146] on span "Lesperto" at bounding box center [430, 136] width 70 height 35
drag, startPoint x: 303, startPoint y: 146, endPoint x: 75, endPoint y: 256, distance: 253.1
click at [395, 139] on span "Lesperto" at bounding box center [430, 136] width 70 height 35
copy span "Lesperto"
click at [806, 80] on ol "Home / Restaurants management / Menus / Sections" at bounding box center [737, 80] width 685 height 20
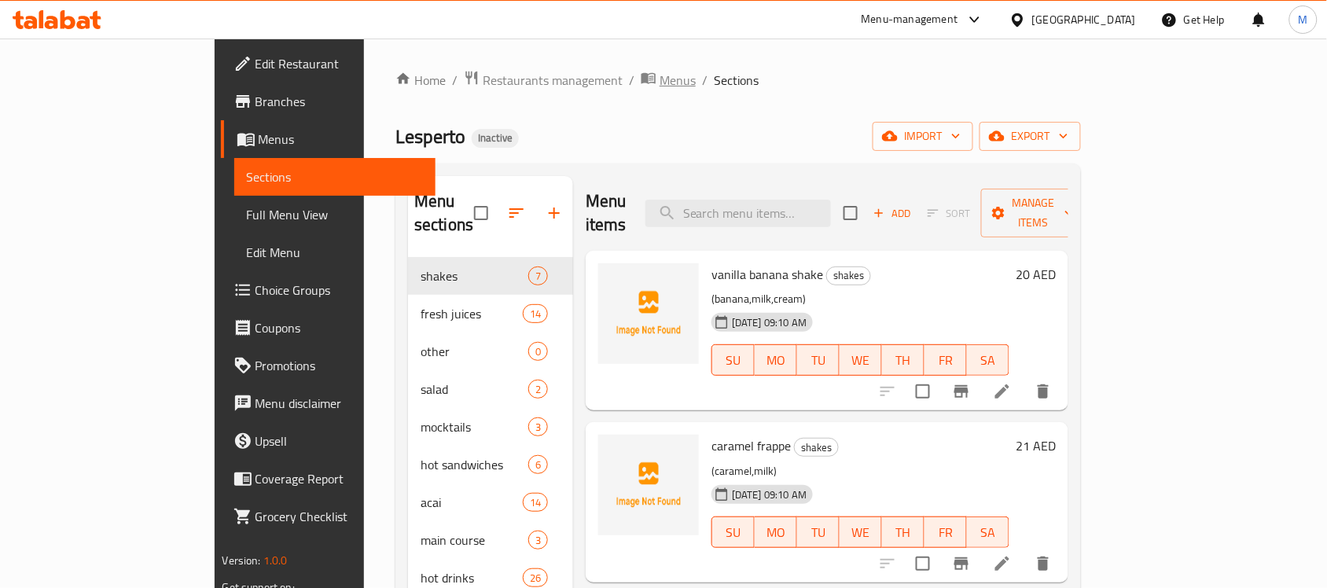
click at [659, 75] on span "Menus" at bounding box center [677, 80] width 36 height 19
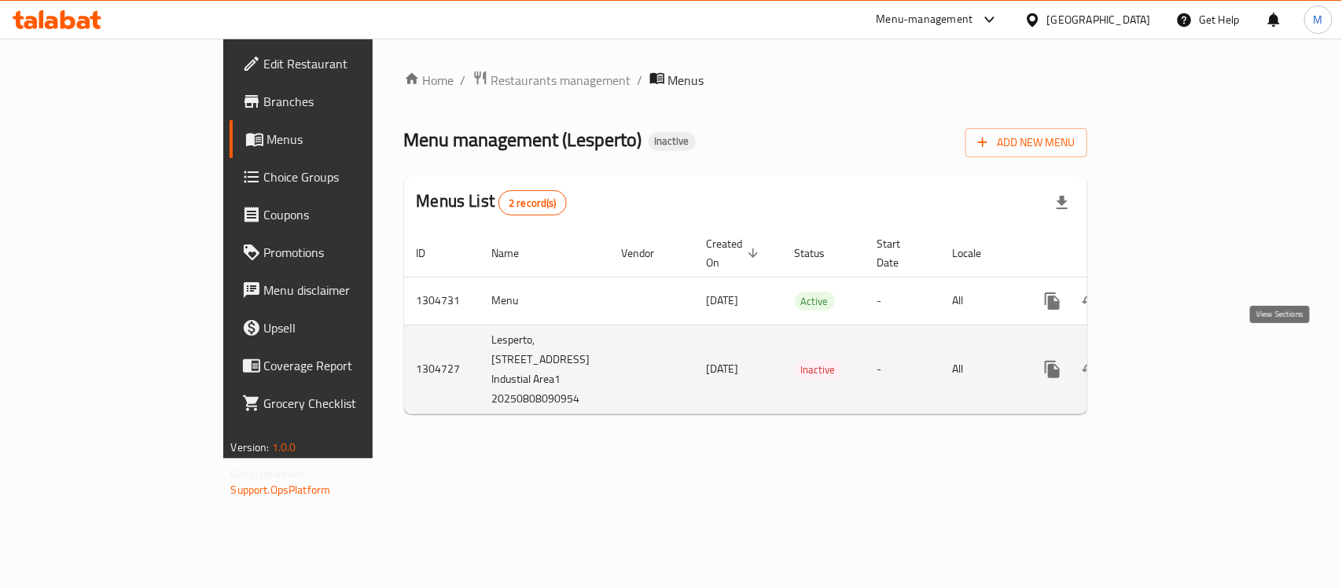
click at [1175, 360] on icon "enhanced table" at bounding box center [1165, 369] width 19 height 19
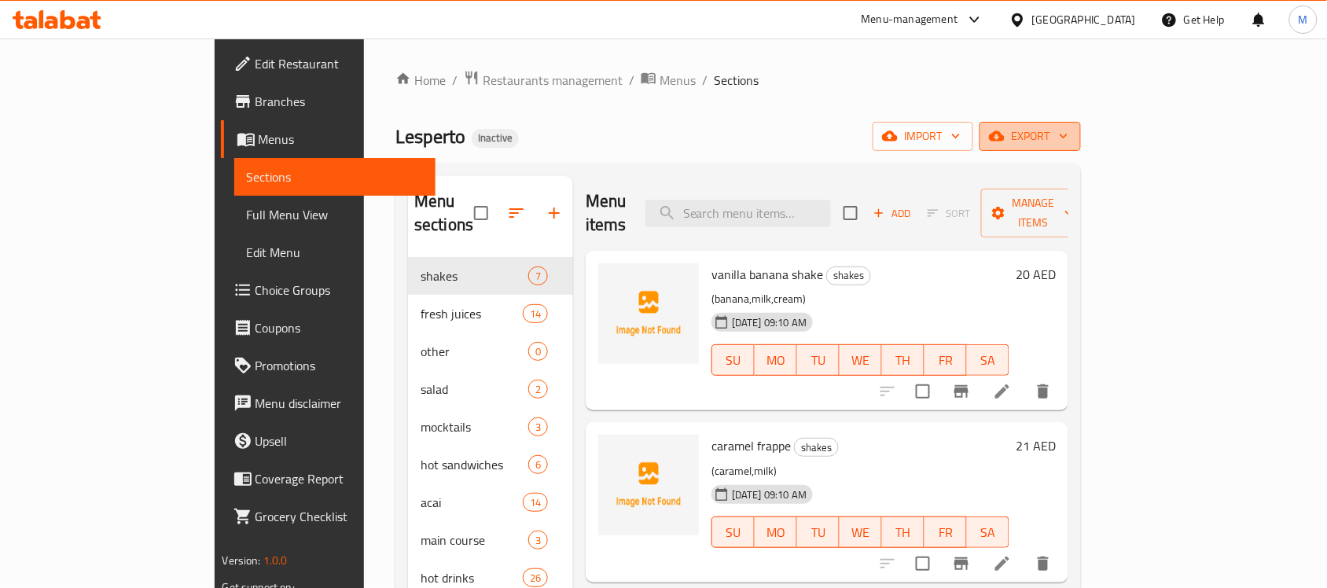
click at [1068, 127] on span "export" at bounding box center [1030, 137] width 76 height 20
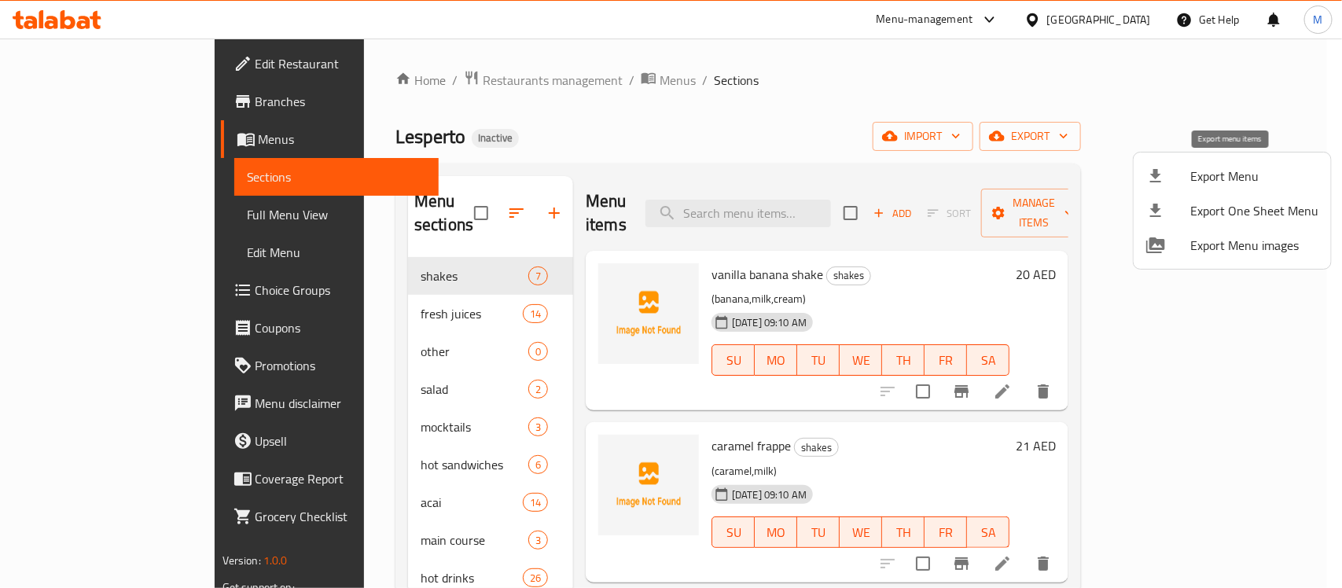
click at [1236, 174] on span "Export Menu" at bounding box center [1254, 176] width 128 height 19
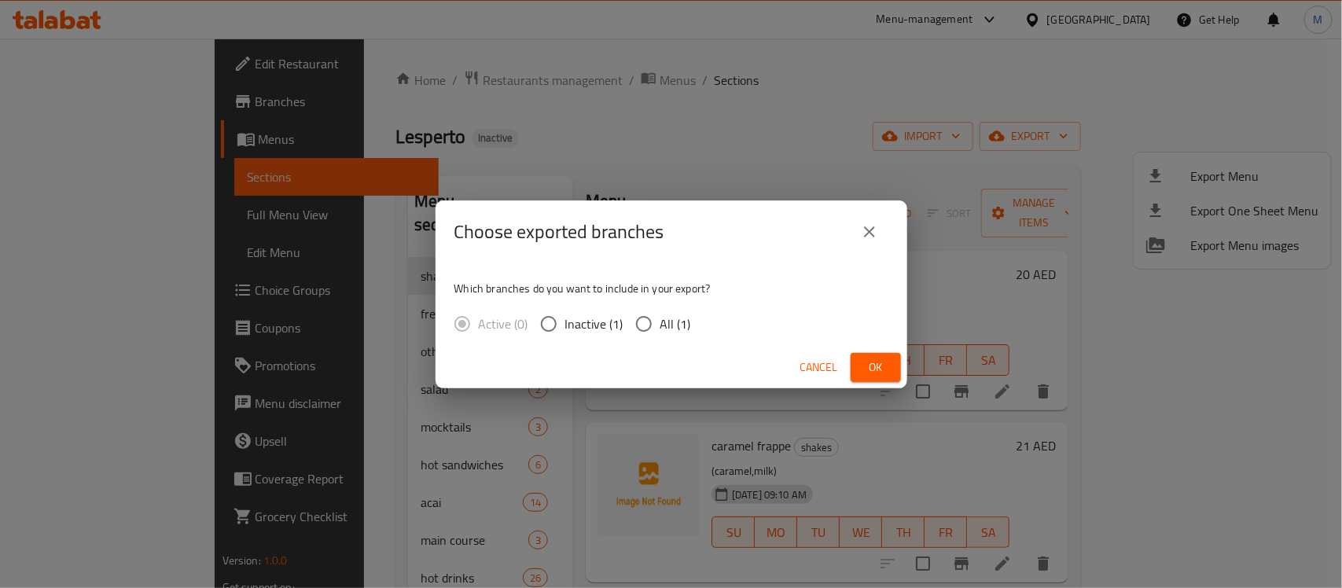
drag, startPoint x: 670, startPoint y: 301, endPoint x: 653, endPoint y: 327, distance: 30.7
click at [665, 308] on div "Which branches do you want to include in your export? Active (0) Inactive (1) A…" at bounding box center [671, 304] width 472 height 83
click at [653, 327] on input "All (1)" at bounding box center [643, 323] width 33 height 33
radio input "true"
click at [744, 351] on div "Cancel Ok" at bounding box center [671, 368] width 472 height 42
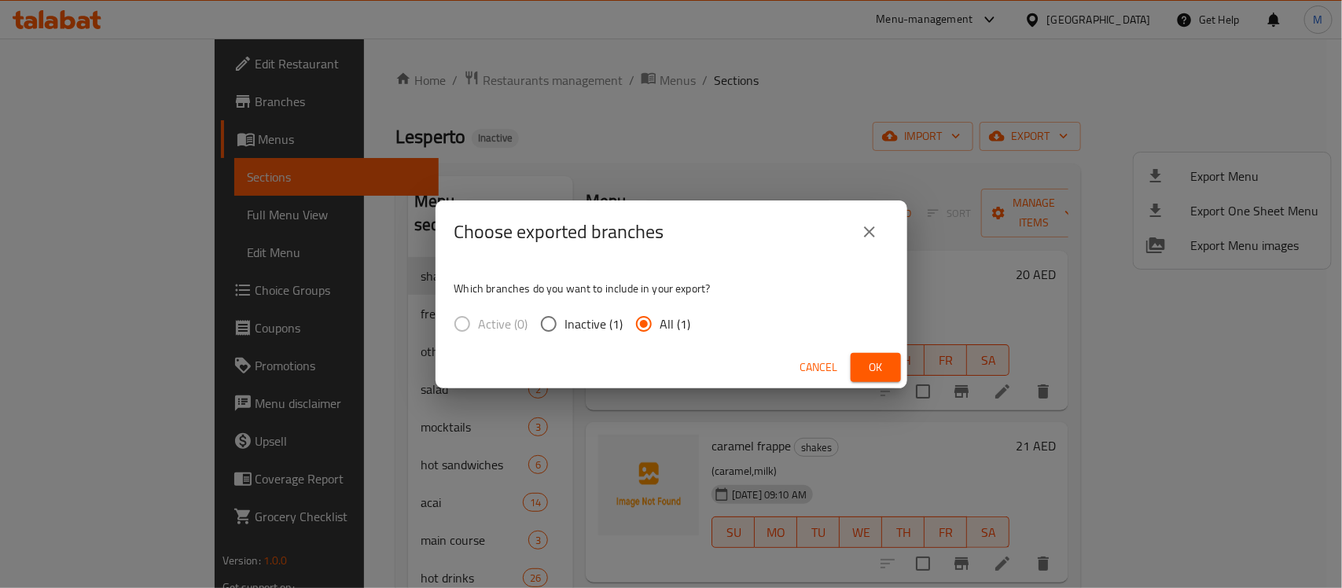
click at [665, 318] on span "All (1)" at bounding box center [675, 323] width 31 height 19
click at [660, 318] on input "All (1)" at bounding box center [643, 323] width 33 height 33
click at [888, 368] on button "Ok" at bounding box center [875, 367] width 50 height 29
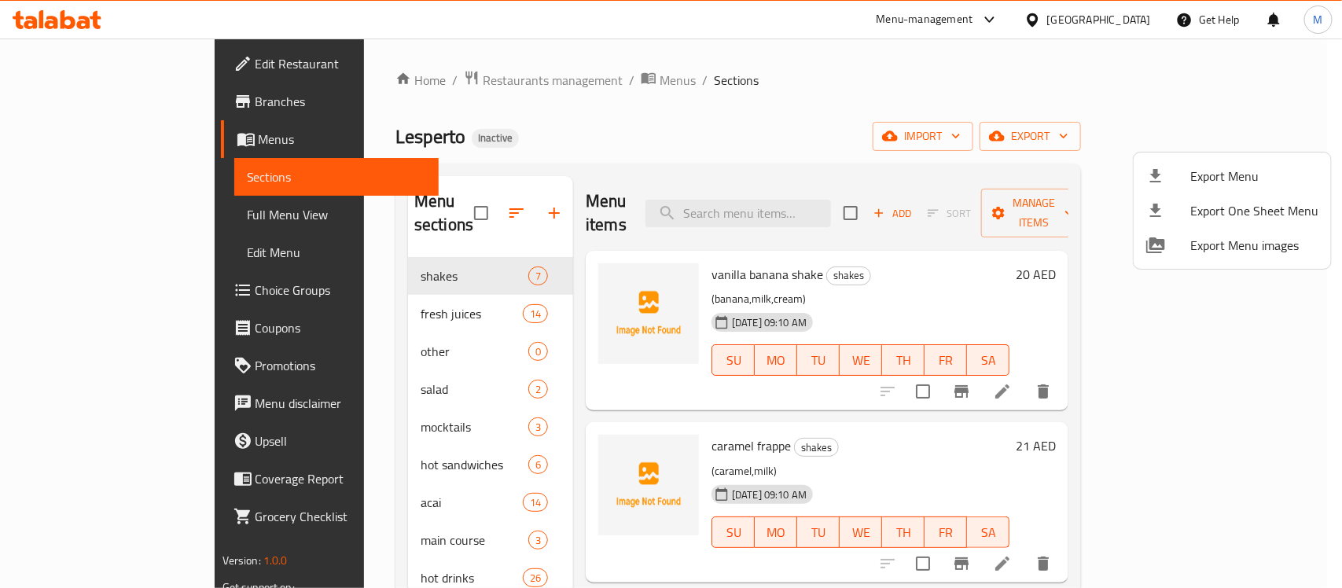
click at [107, 212] on div at bounding box center [671, 294] width 1342 height 588
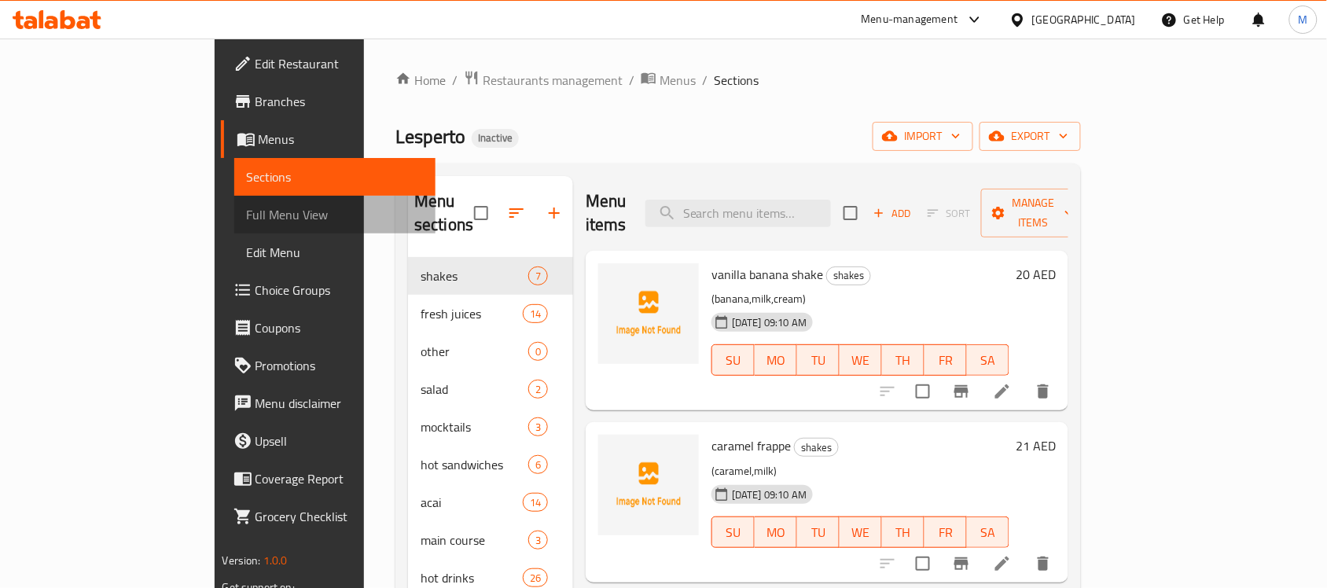
click at [234, 203] on link "Full Menu View" at bounding box center [335, 215] width 202 height 38
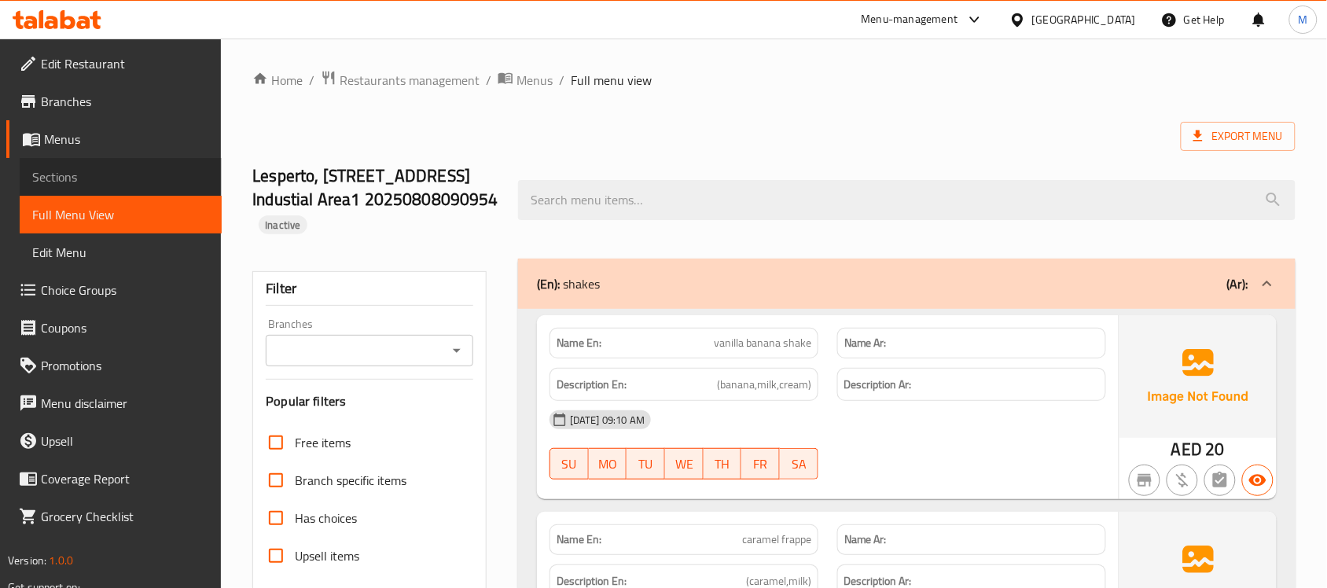
drag, startPoint x: 75, startPoint y: 166, endPoint x: 249, endPoint y: 187, distance: 175.0
click at [75, 167] on span "Sections" at bounding box center [120, 176] width 177 height 19
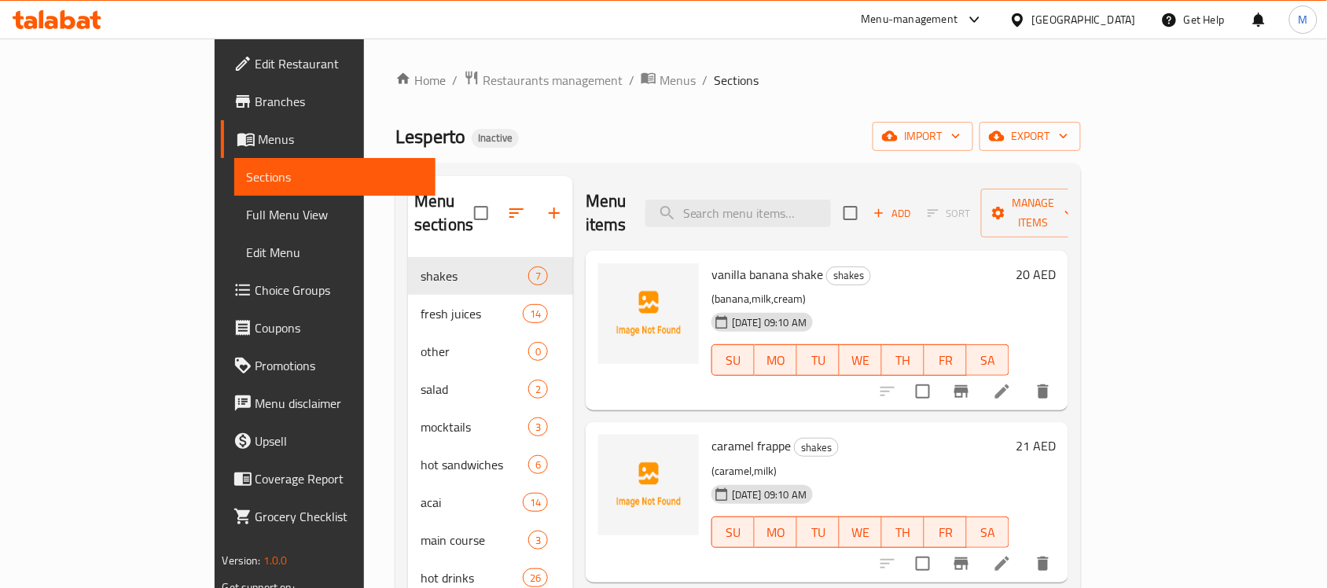
click at [741, 119] on div "Home / Restaurants management / Menus / Sections Lesperto Inactive import expor…" at bounding box center [737, 423] width 685 height 707
